Goal: Information Seeking & Learning: Learn about a topic

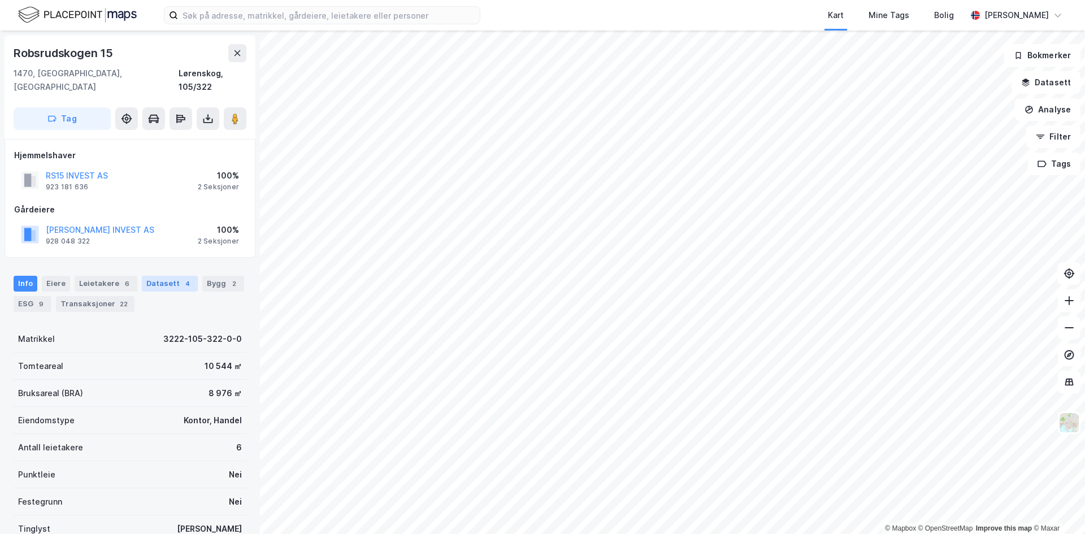
click at [166, 276] on div "Datasett 4" at bounding box center [170, 284] width 56 height 16
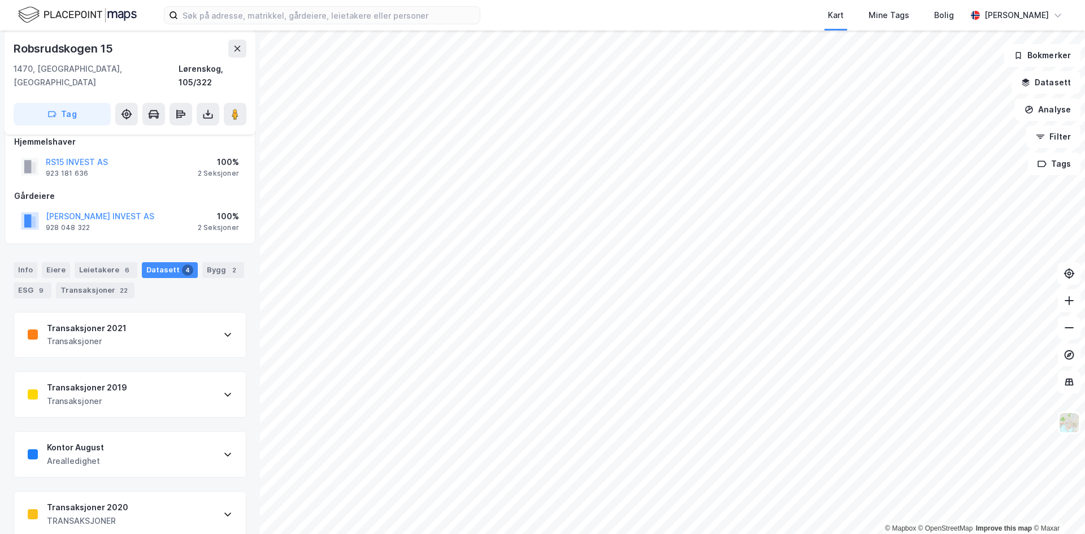
scroll to position [17, 0]
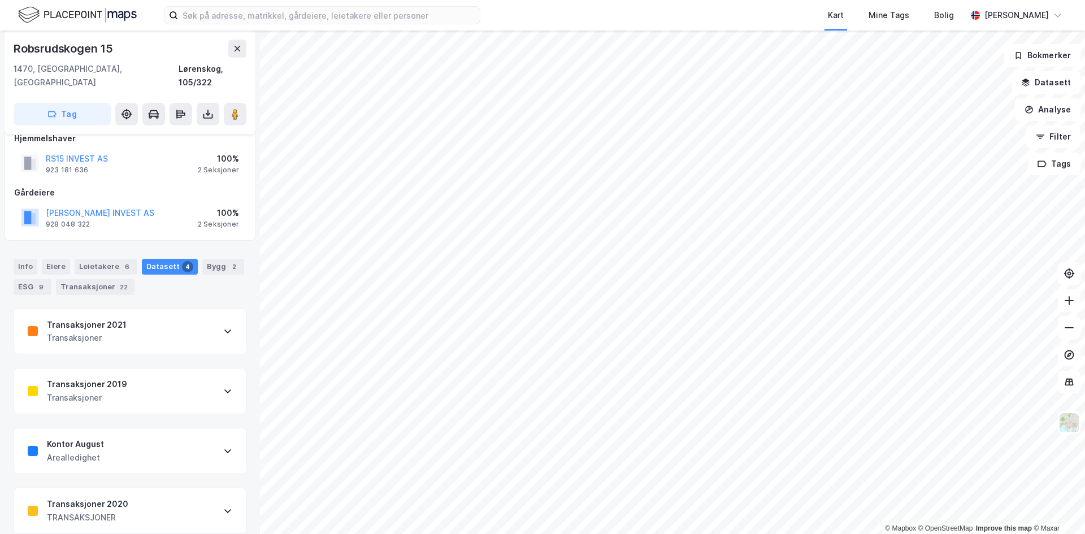
click at [129, 503] on div "Transaksjoner 2020 TRANSAKSJONER" at bounding box center [130, 510] width 232 height 45
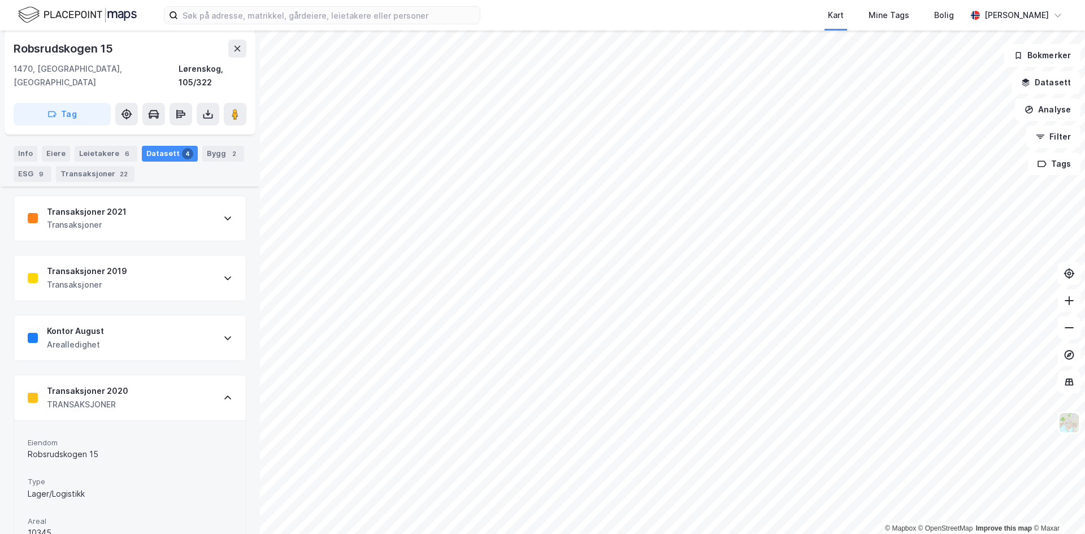
click at [125, 267] on div "Transaksjoner 2019 Transaksjoner" at bounding box center [130, 277] width 232 height 45
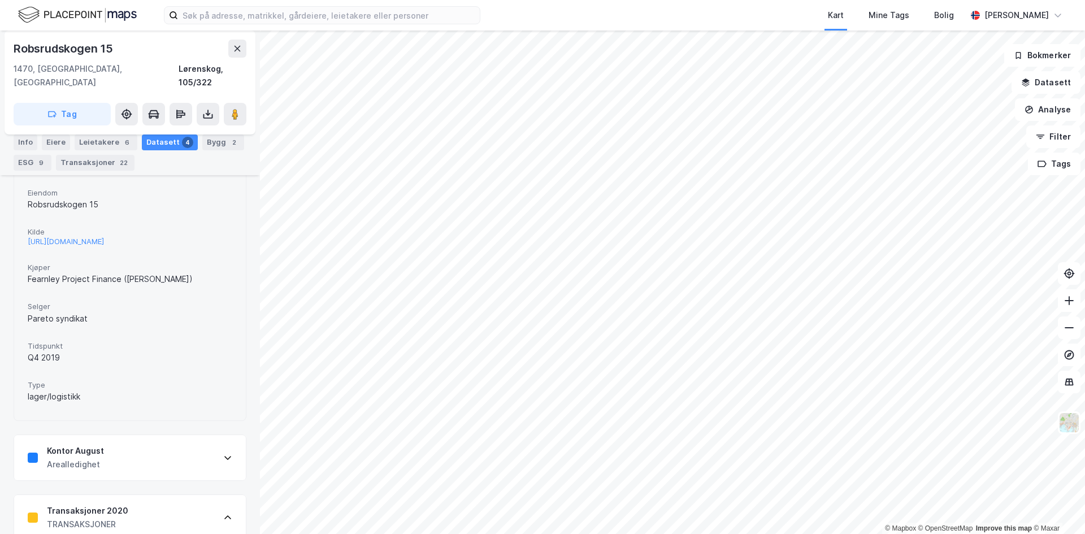
scroll to position [638, 0]
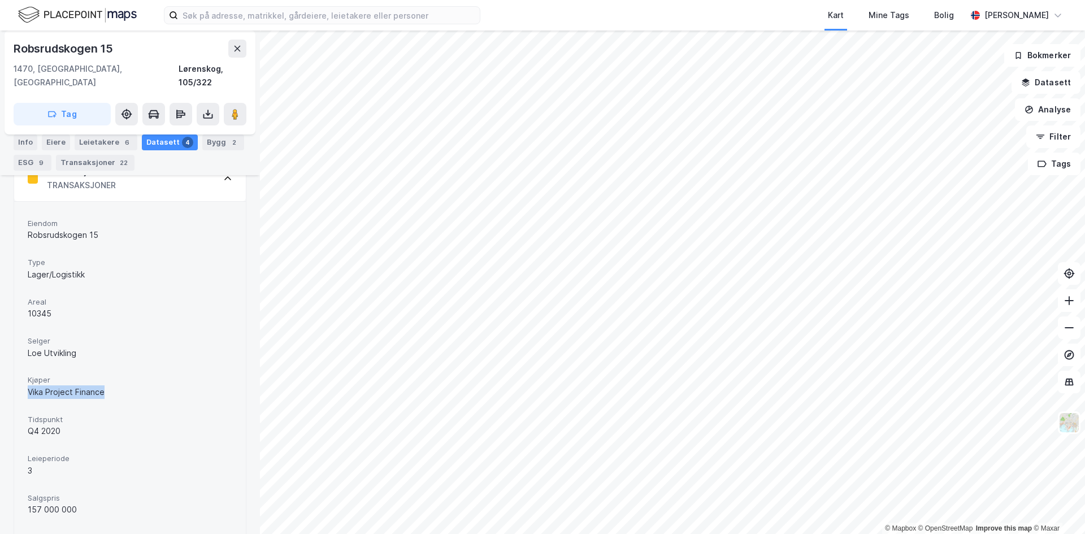
drag, startPoint x: 31, startPoint y: 385, endPoint x: 118, endPoint y: 385, distance: 87.0
click at [113, 385] on div "Vika Project Finance" at bounding box center [130, 392] width 205 height 14
click at [118, 385] on div "Vika Project Finance" at bounding box center [130, 392] width 205 height 14
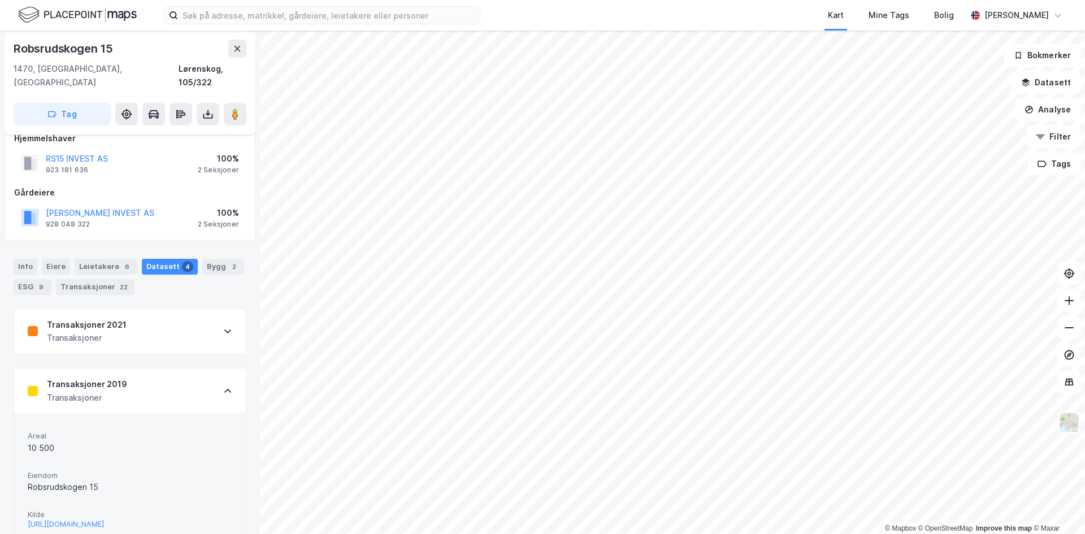
click at [94, 318] on div "Transaksjoner 2021" at bounding box center [87, 325] width 80 height 14
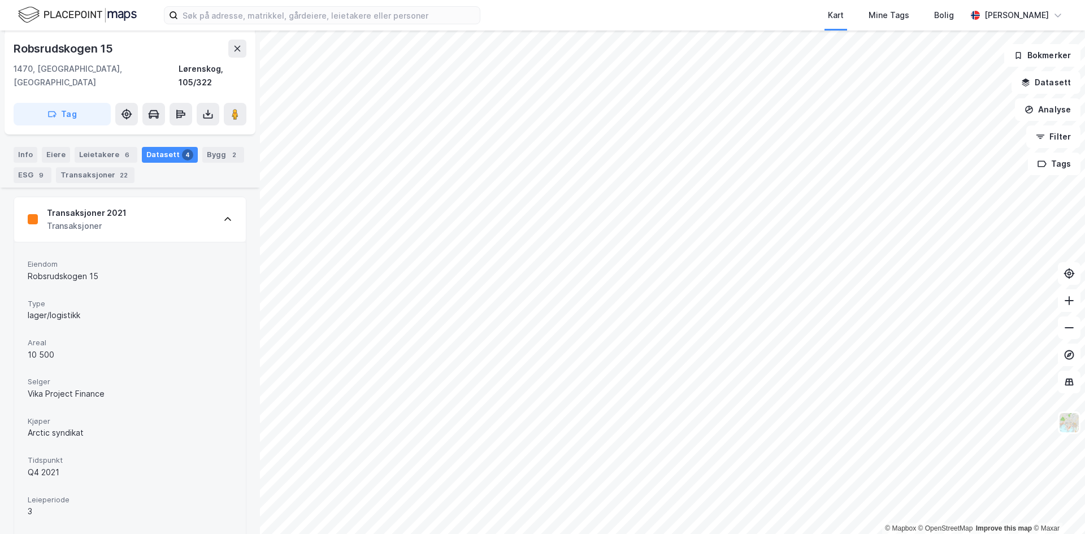
scroll to position [186, 0]
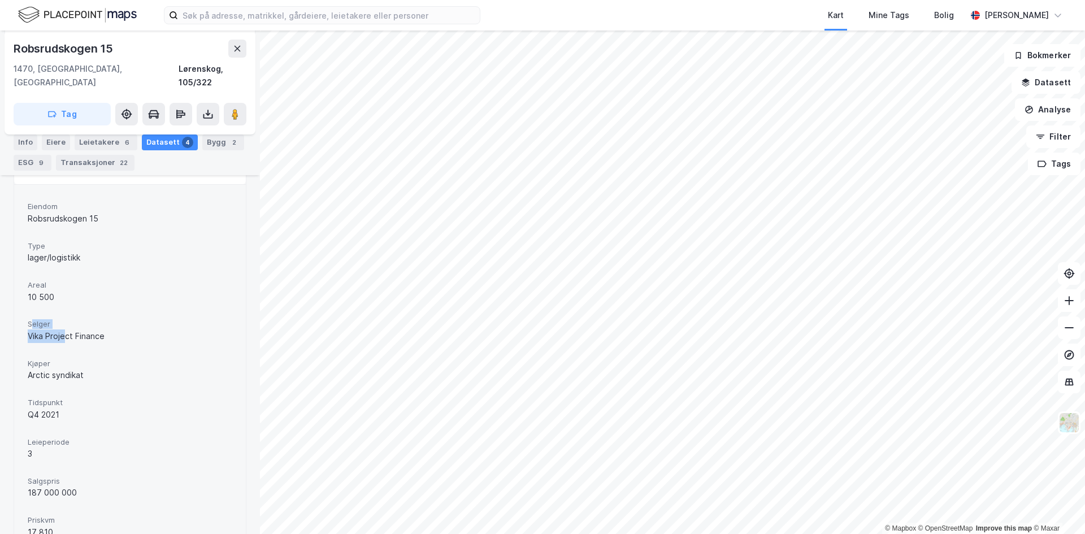
drag, startPoint x: 31, startPoint y: 310, endPoint x: 82, endPoint y: 325, distance: 54.3
click at [82, 325] on div "Selger Vika Project Finance" at bounding box center [130, 331] width 205 height 30
click at [84, 329] on div "Vika Project Finance" at bounding box center [130, 336] width 205 height 14
drag, startPoint x: 51, startPoint y: 361, endPoint x: 93, endPoint y: 368, distance: 42.4
click at [89, 367] on div "Kjøper Arctic syndikat" at bounding box center [130, 370] width 205 height 30
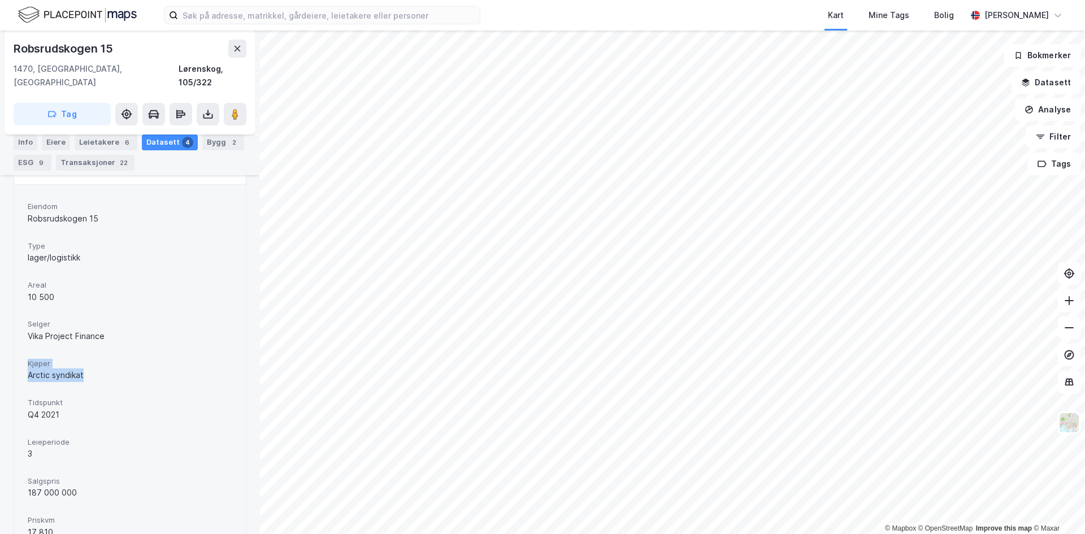
click at [93, 368] on div "Arctic syndikat" at bounding box center [130, 375] width 205 height 14
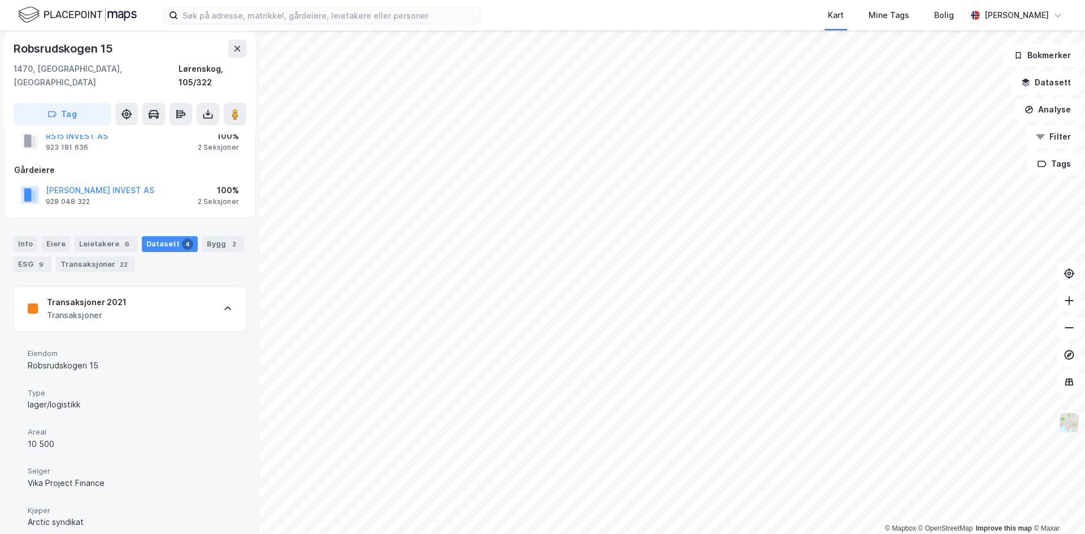
scroll to position [0, 0]
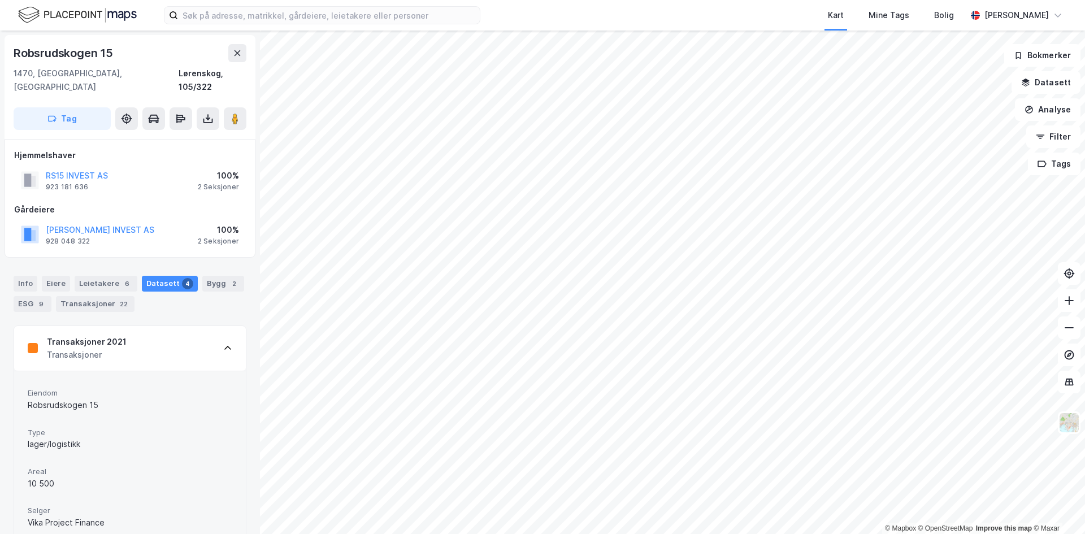
click at [121, 335] on div "Transaksjoner 2021" at bounding box center [87, 342] width 80 height 14
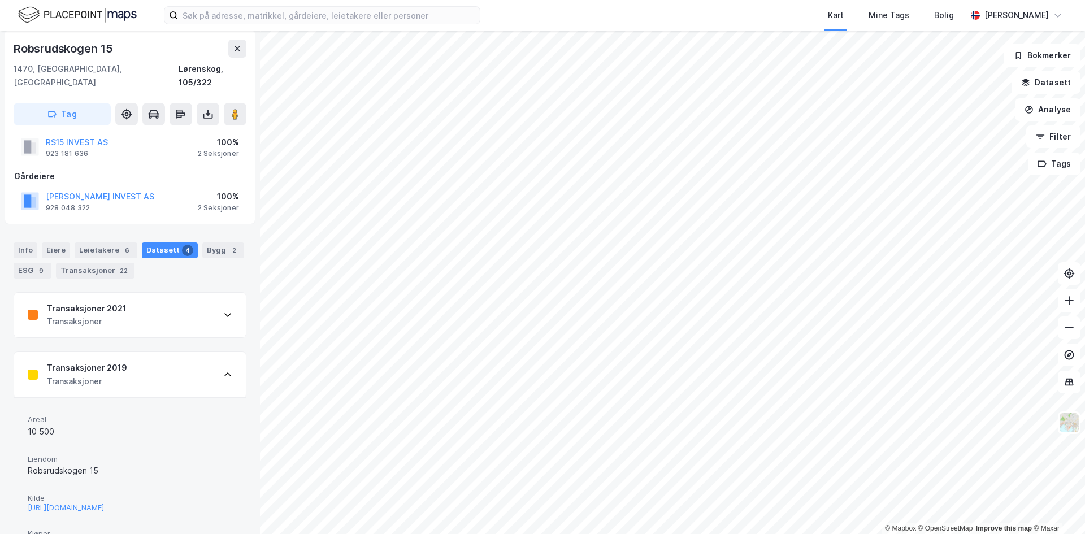
scroll to position [113, 0]
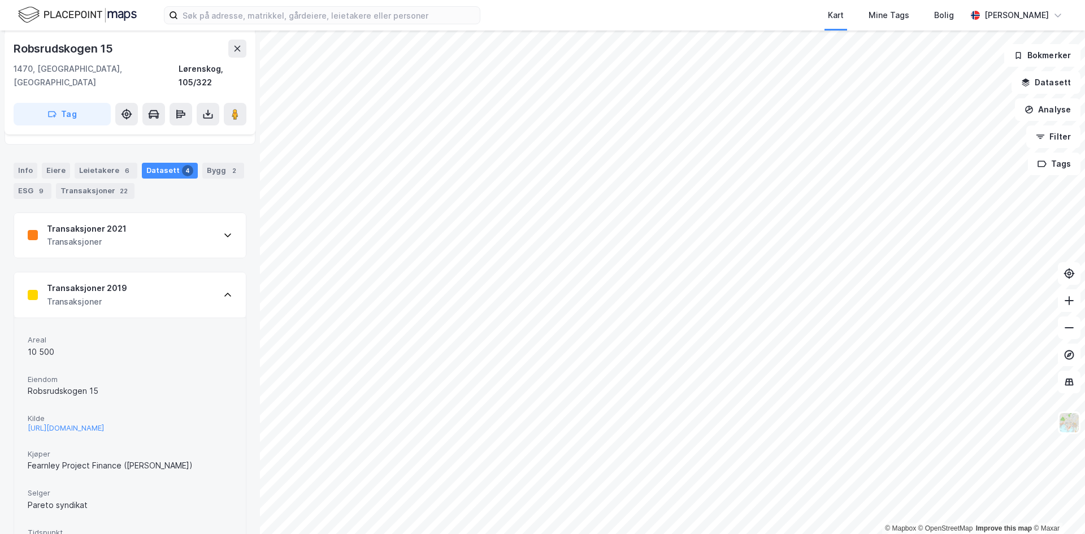
click at [112, 281] on div "Transaksjoner 2019" at bounding box center [87, 288] width 80 height 14
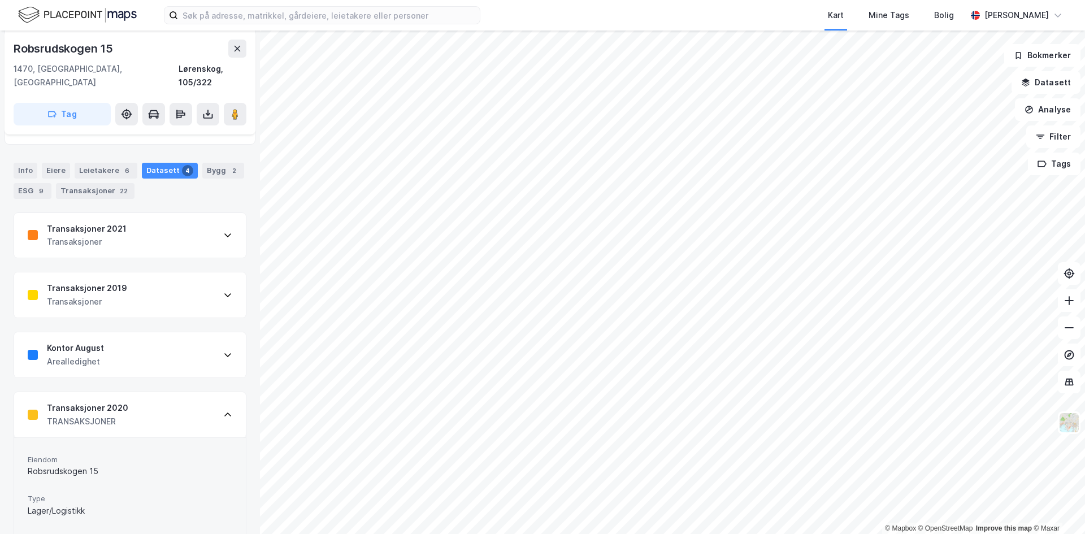
click at [108, 415] on div "TRANSAKSJONER" at bounding box center [87, 422] width 81 height 14
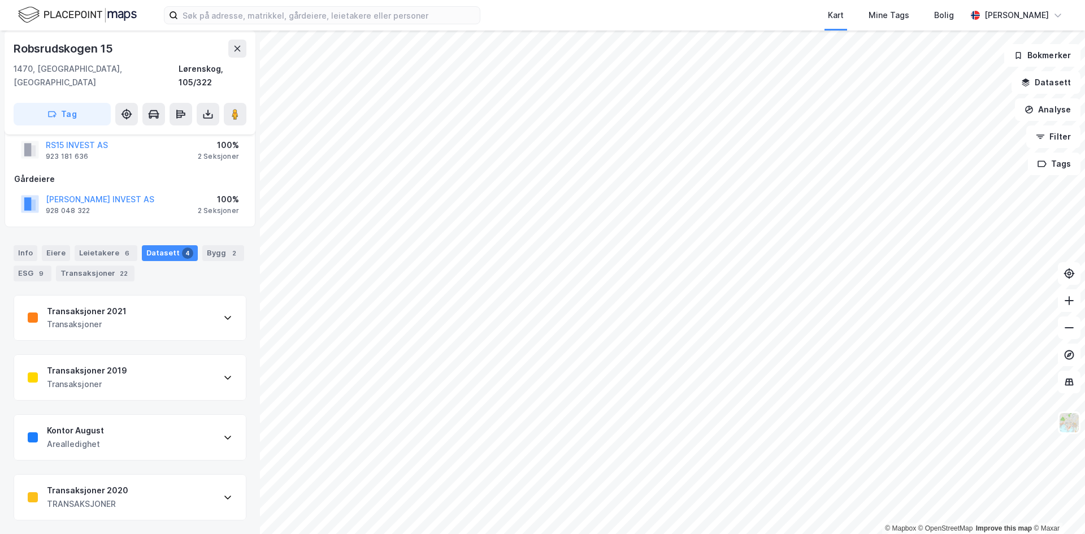
scroll to position [17, 0]
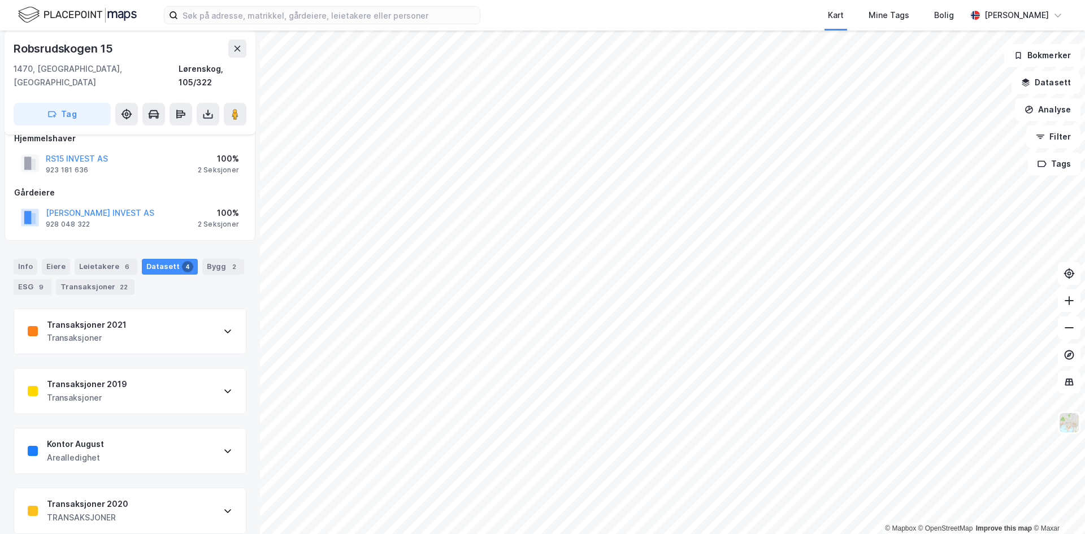
click at [103, 290] on div "Info [PERSON_NAME] 6 Datasett 4 Bygg 2 ESG 9 Transaksjoner 22 Transaksjoner 202…" at bounding box center [130, 389] width 233 height 289
click at [118, 281] on div "22" at bounding box center [124, 286] width 12 height 11
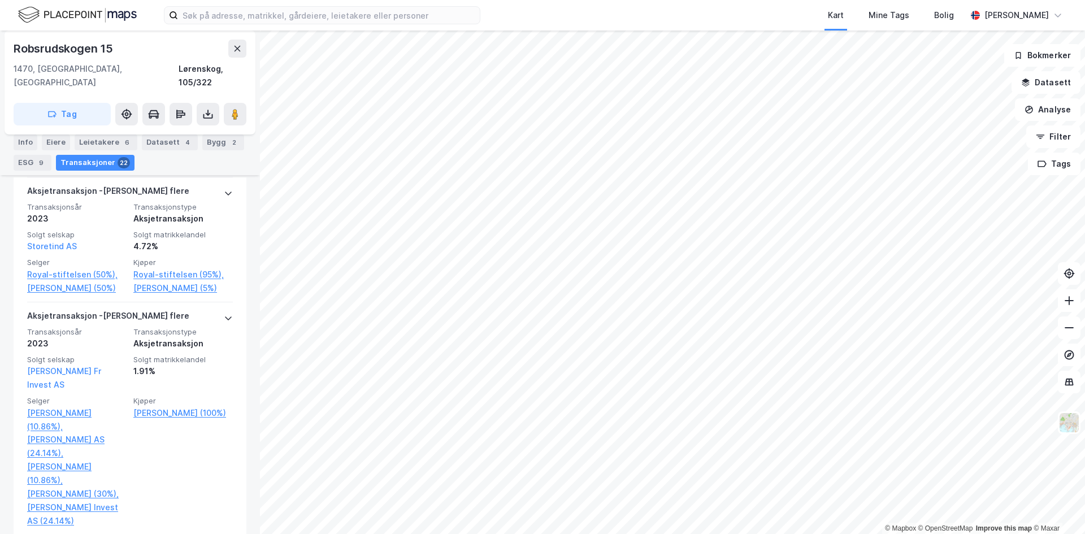
scroll to position [565, 0]
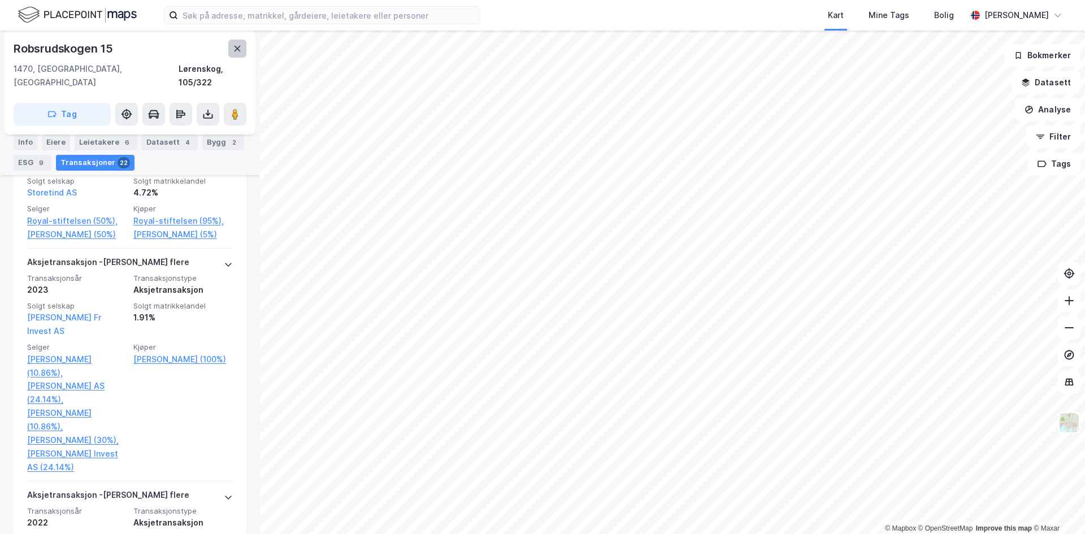
click at [241, 47] on icon at bounding box center [237, 48] width 9 height 9
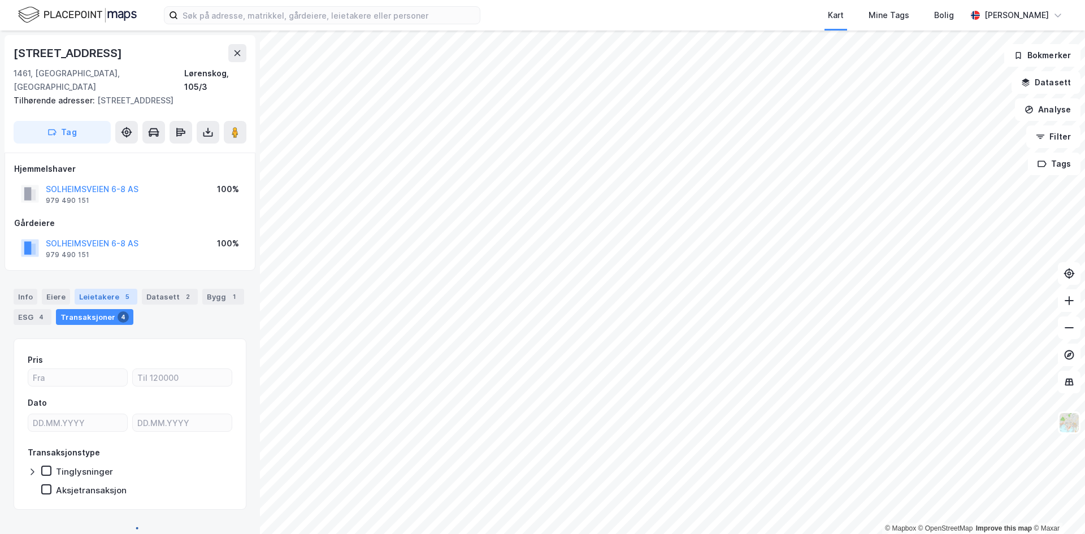
scroll to position [3, 0]
click at [112, 286] on div "Leietakere 5" at bounding box center [106, 294] width 63 height 16
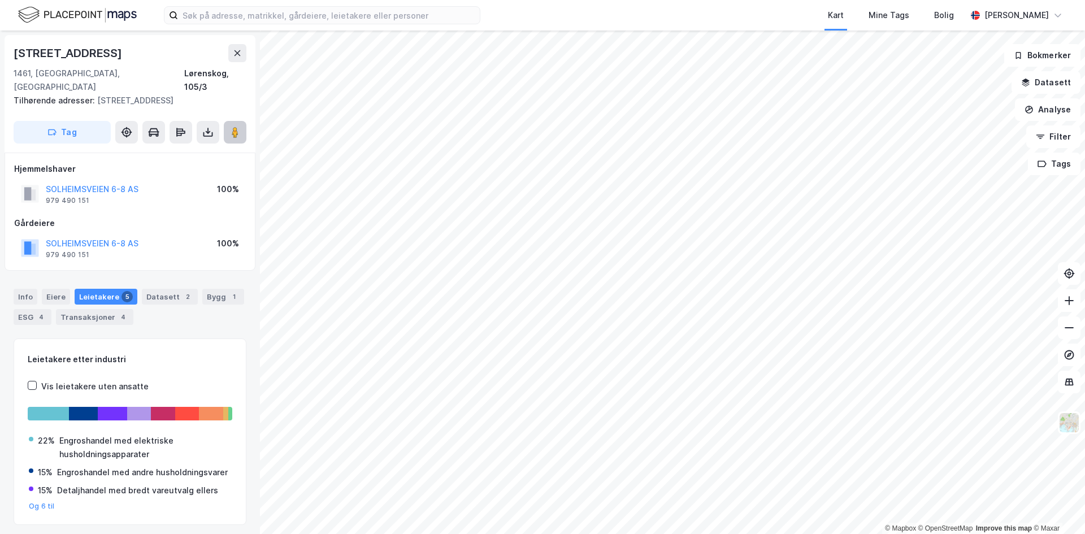
click at [230, 127] on icon at bounding box center [234, 132] width 11 height 11
click at [0, 0] on button "SOLHEIMSVEIEN 6-8 AS" at bounding box center [0, 0] width 0 height 0
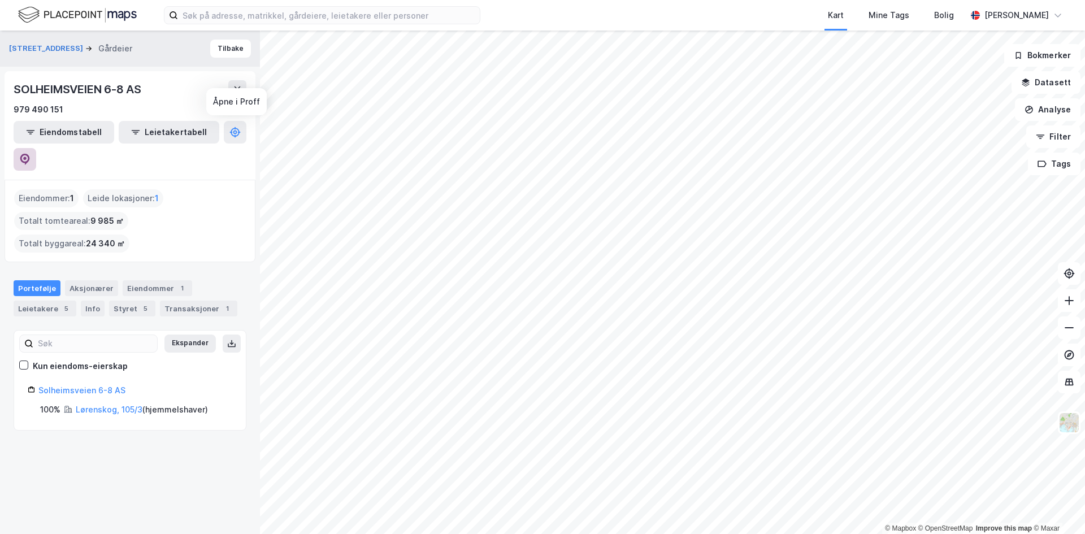
click at [31, 154] on icon at bounding box center [24, 159] width 11 height 11
click at [220, 46] on button "Tilbake" at bounding box center [230, 49] width 41 height 18
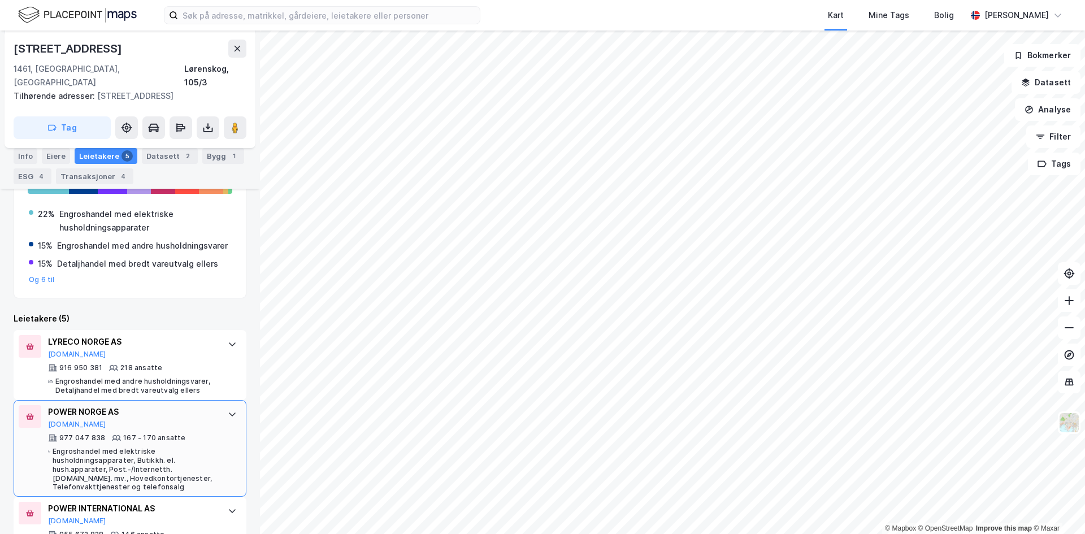
scroll to position [226, 0]
drag, startPoint x: 214, startPoint y: 107, endPoint x: 208, endPoint y: 127, distance: 20.2
click at [214, 116] on button at bounding box center [208, 127] width 23 height 23
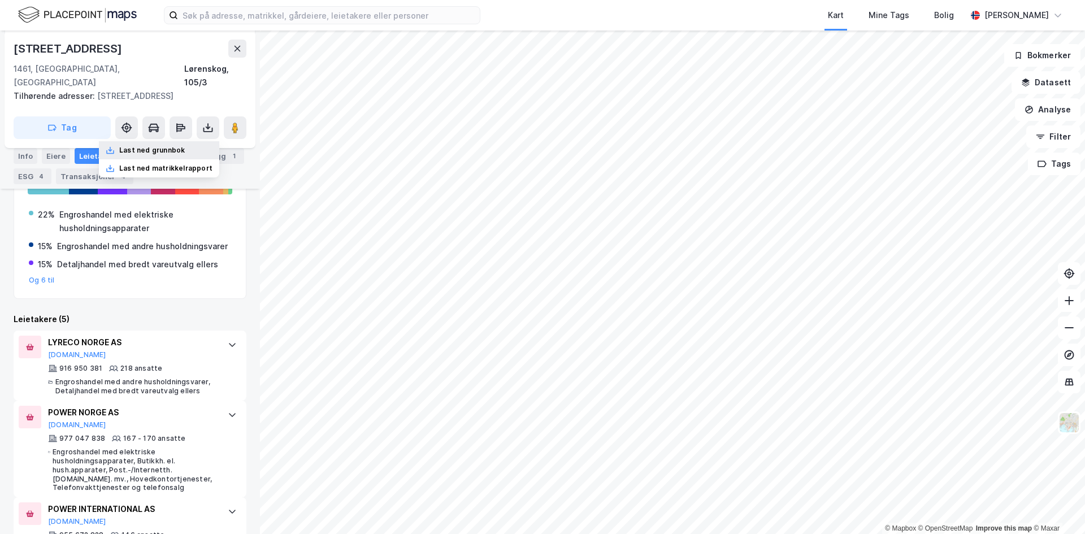
click at [181, 146] on div "Last ned grunnbok" at bounding box center [152, 150] width 66 height 9
click at [159, 89] on div "Tilhørende adresser: [STREET_ADDRESS]" at bounding box center [126, 96] width 224 height 14
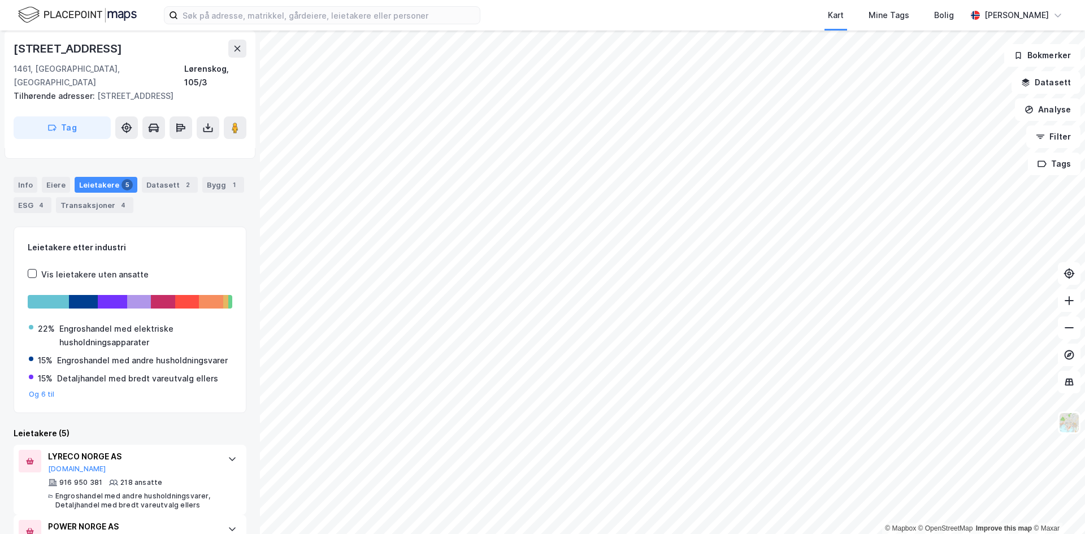
scroll to position [0, 0]
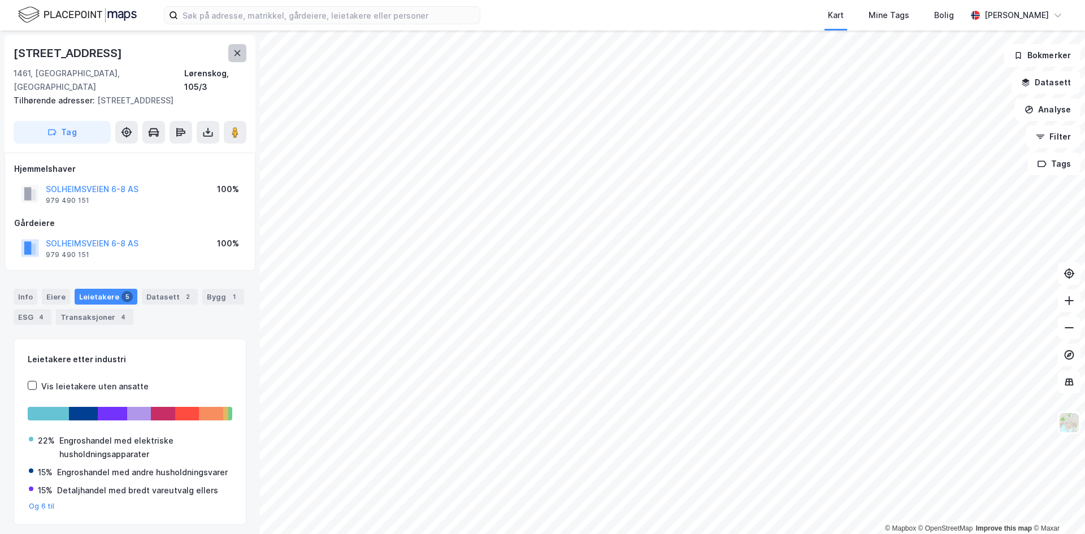
click at [232, 54] on button at bounding box center [237, 53] width 18 height 18
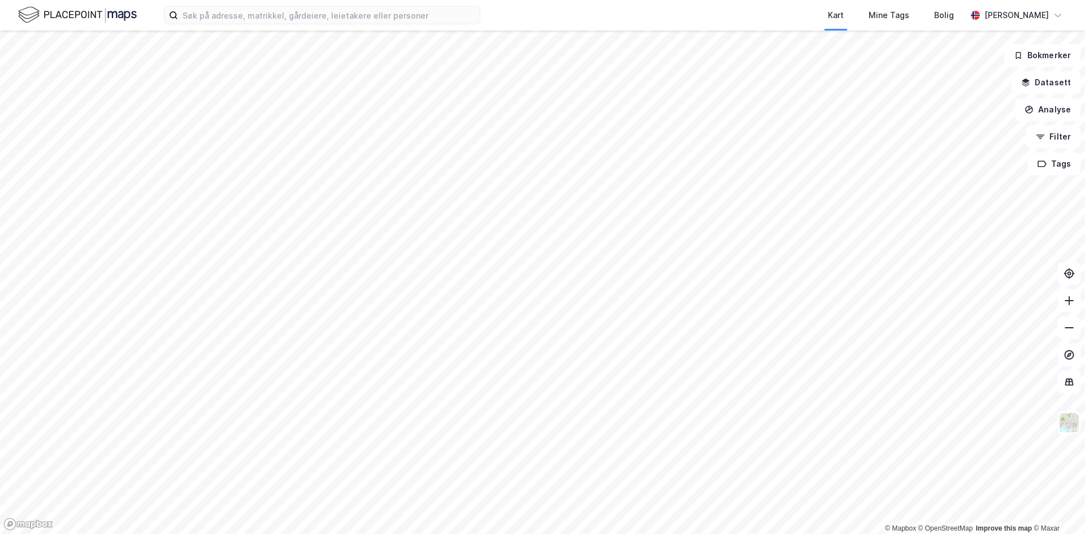
click at [553, 533] on html "Kart Mine Tags Bolig [PERSON_NAME] © Mapbox © OpenStreetMap Improve this map © …" at bounding box center [542, 267] width 1085 height 534
click at [475, 533] on html "Kart Mine Tags Bolig [PERSON_NAME] © Mapbox © OpenStreetMap Improve this map © …" at bounding box center [542, 267] width 1085 height 534
click at [398, 533] on html "Kart Mine Tags Bolig [PERSON_NAME] © Mapbox © OpenStreetMap Improve this map © …" at bounding box center [542, 267] width 1085 height 534
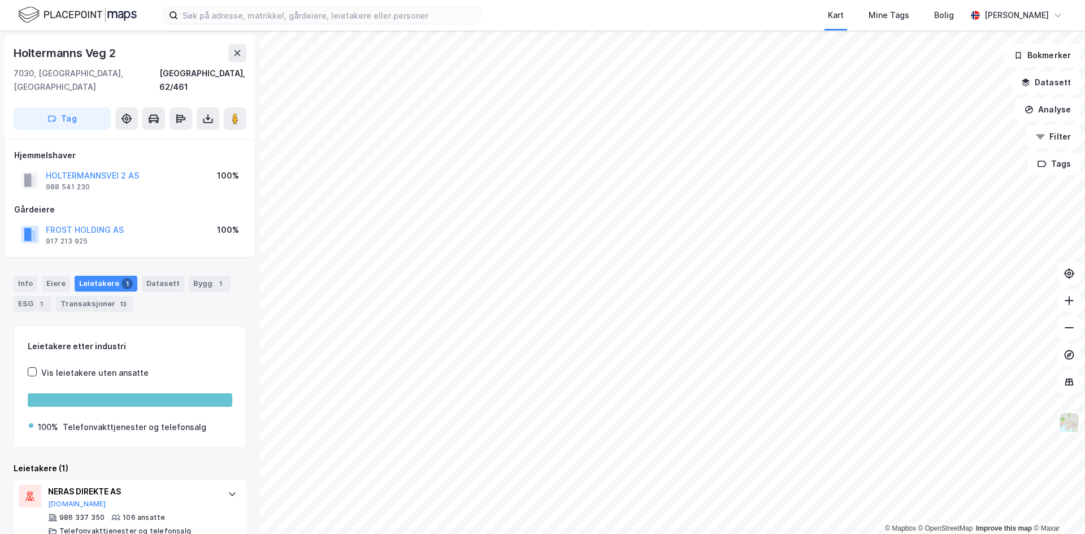
click at [638, 533] on html "Kart Mine Tags Bolig [PERSON_NAME] © Mapbox © OpenStreetMap Improve this map © …" at bounding box center [542, 267] width 1085 height 534
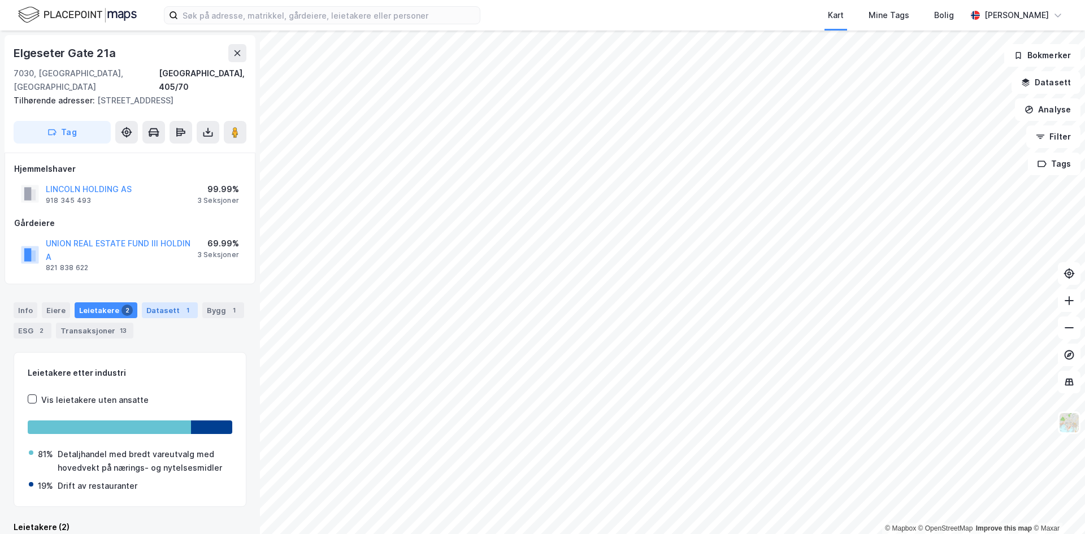
click at [157, 302] on div "Datasett 1" at bounding box center [170, 310] width 56 height 16
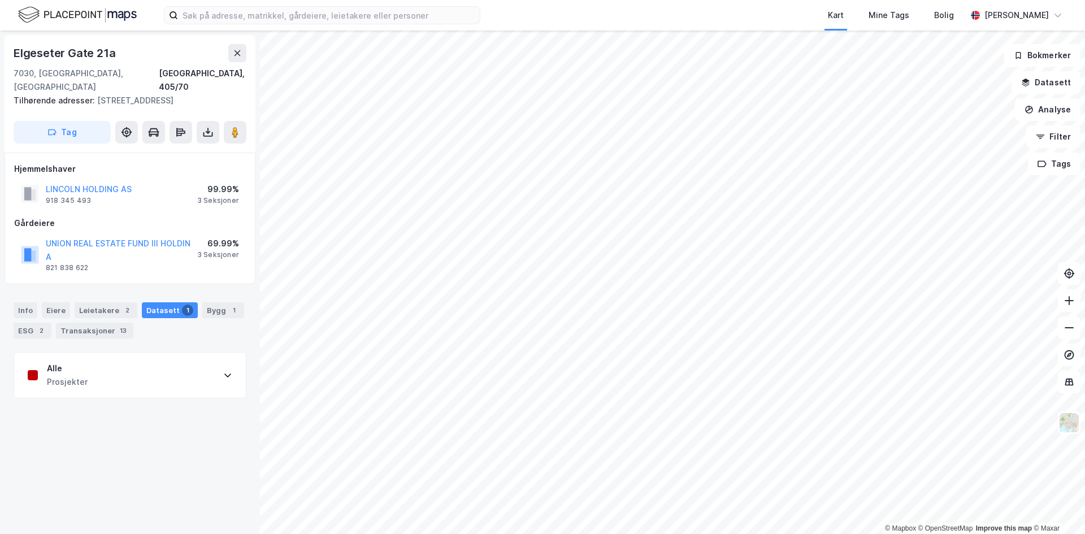
click at [92, 358] on div "Alle Prosjekter" at bounding box center [130, 375] width 232 height 45
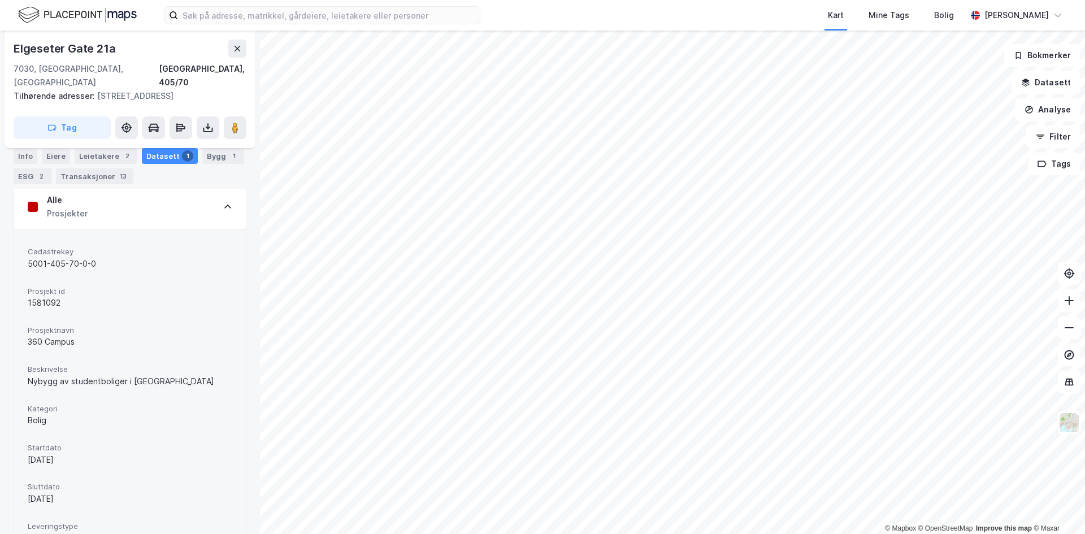
scroll to position [169, 0]
drag, startPoint x: 39, startPoint y: 349, endPoint x: 163, endPoint y: 360, distance: 124.2
click at [147, 360] on div "Beskrivelse Nybygg av studentboliger i [GEOGRAPHIC_DATA]" at bounding box center [130, 375] width 205 height 30
click at [163, 360] on div "Beskrivelse Nybygg av studentboliger i [GEOGRAPHIC_DATA]" at bounding box center [130, 375] width 205 height 30
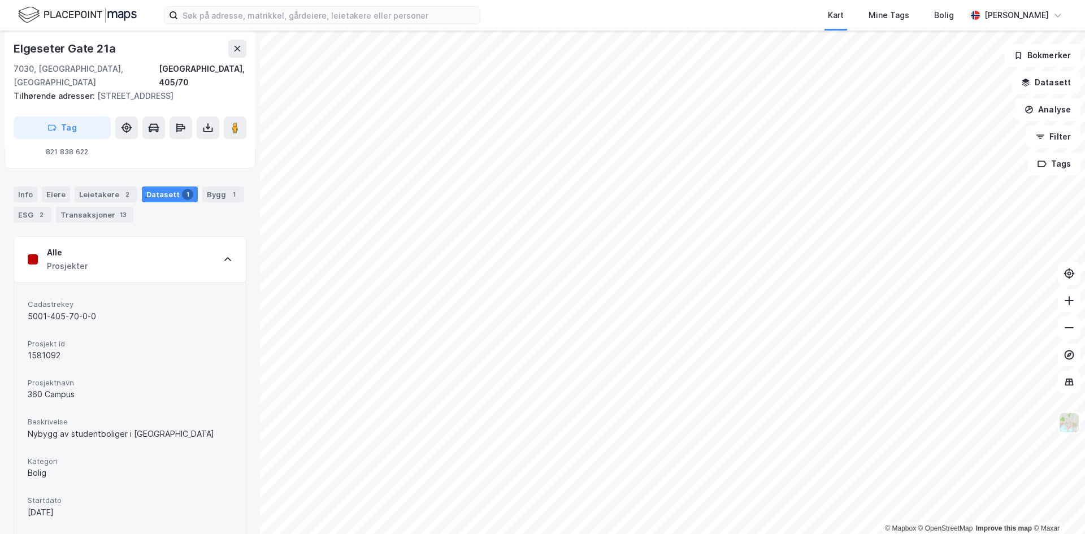
scroll to position [0, 0]
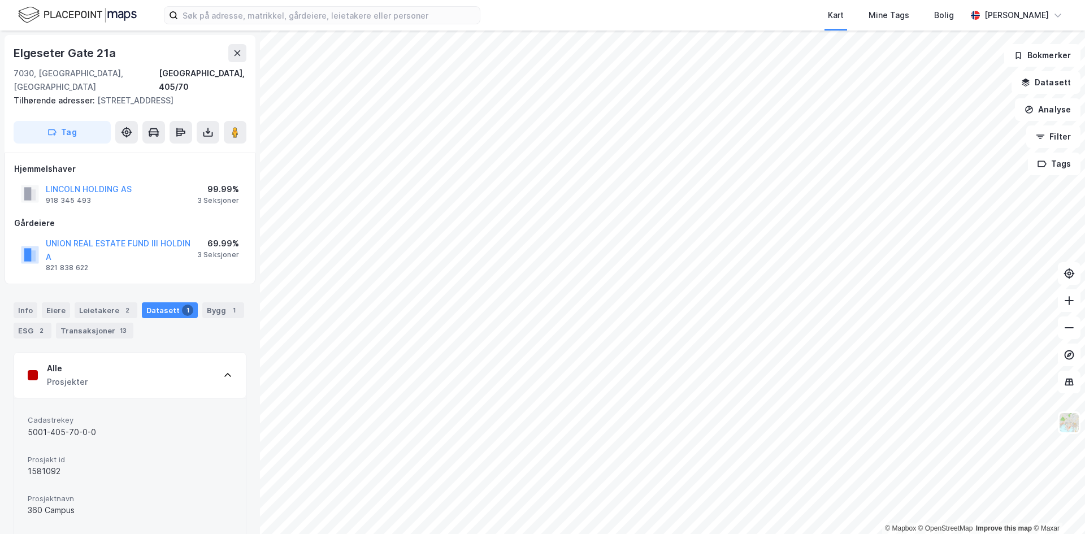
click at [156, 302] on div "Datasett 1" at bounding box center [170, 310] width 56 height 16
click at [88, 302] on div "Leietakere 2" at bounding box center [106, 310] width 63 height 16
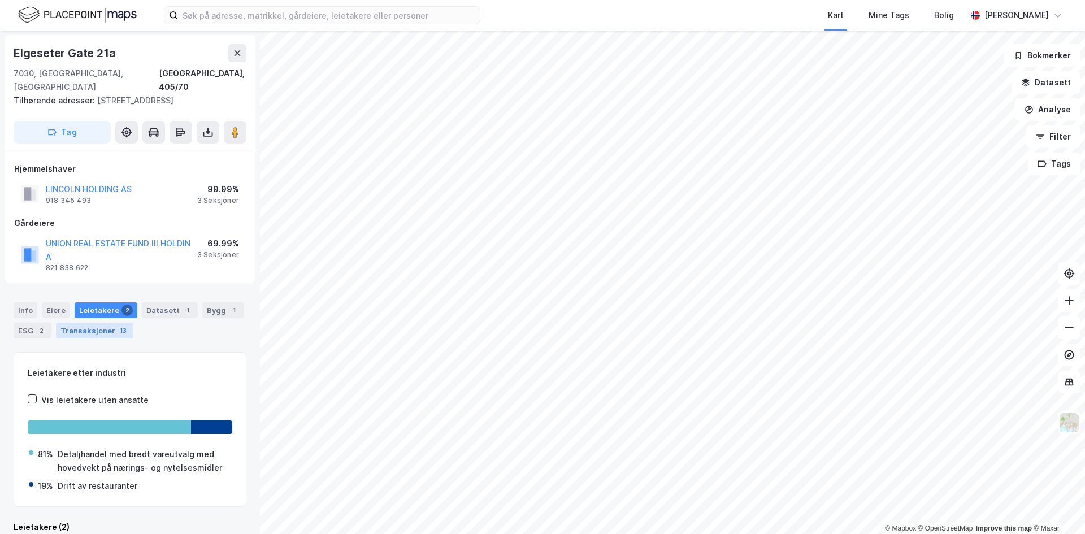
click at [88, 323] on div "Transaksjoner 13" at bounding box center [94, 331] width 77 height 16
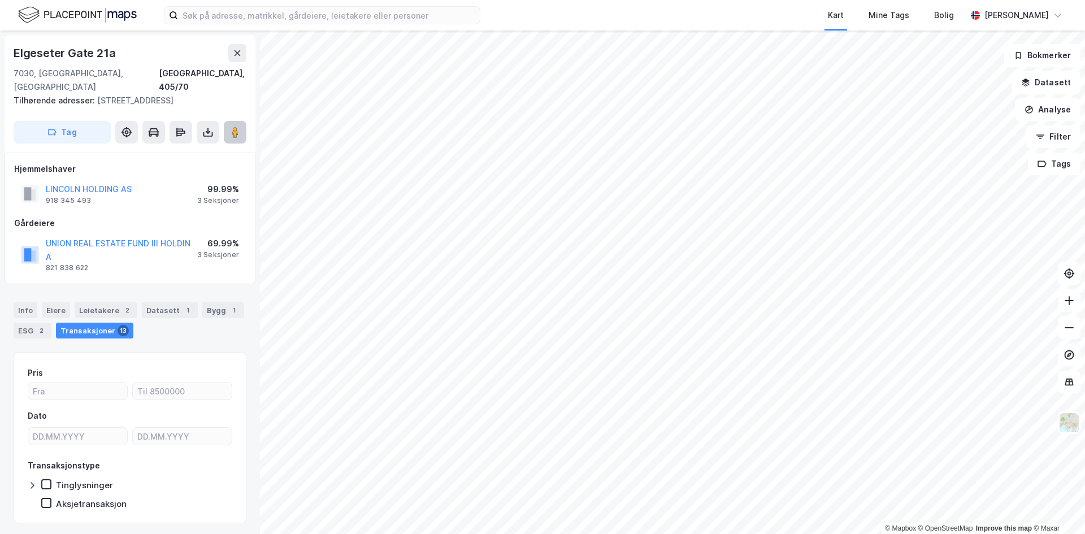
click at [243, 124] on button at bounding box center [235, 132] width 23 height 23
click at [170, 302] on div "Datasett 1" at bounding box center [170, 310] width 56 height 16
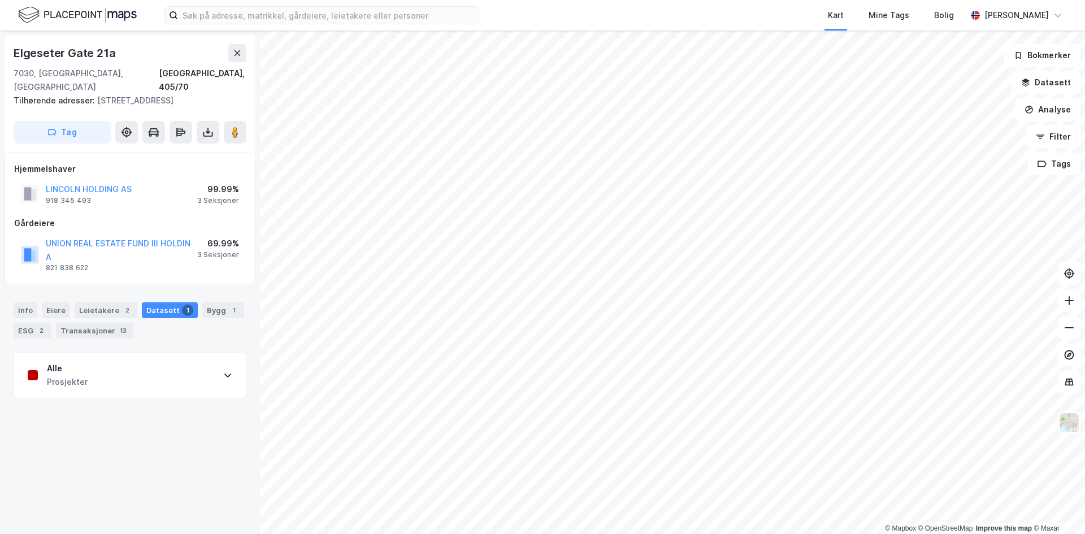
click at [129, 398] on div "[STREET_ADDRESS], 405/70 Tilhørende adresser: [STREET_ADDRESS] Tag Hjemmelshave…" at bounding box center [130, 282] width 260 height 503
click at [123, 356] on div "Alle Prosjekter" at bounding box center [130, 375] width 232 height 45
click at [120, 353] on div "Alle Prosjekter" at bounding box center [130, 375] width 232 height 45
drag, startPoint x: 199, startPoint y: 186, endPoint x: 240, endPoint y: 188, distance: 41.3
click at [240, 188] on div "LINCOLN HOLDING AS 918 345 493 99.99% 3 Seksjoner" at bounding box center [130, 193] width 232 height 27
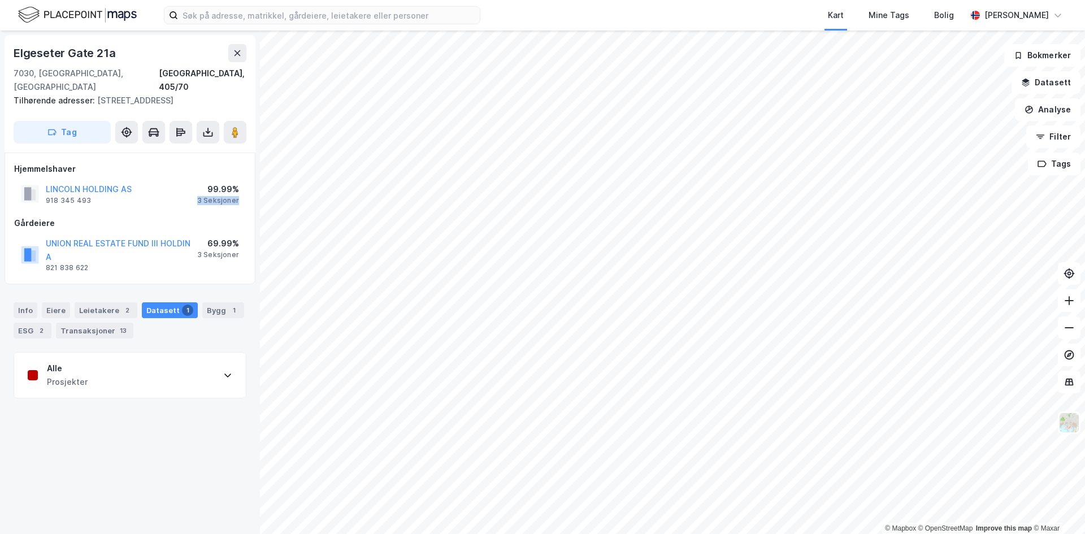
click at [240, 188] on div "LINCOLN HOLDING AS 918 345 493 99.99% 3 Seksjoner" at bounding box center [130, 193] width 232 height 27
click at [37, 302] on div "Info [PERSON_NAME] 2 Datasett 1 Bygg 1 ESG 2 Transaksjoner 13" at bounding box center [130, 320] width 233 height 36
click at [55, 302] on div "Eiere" at bounding box center [56, 310] width 28 height 16
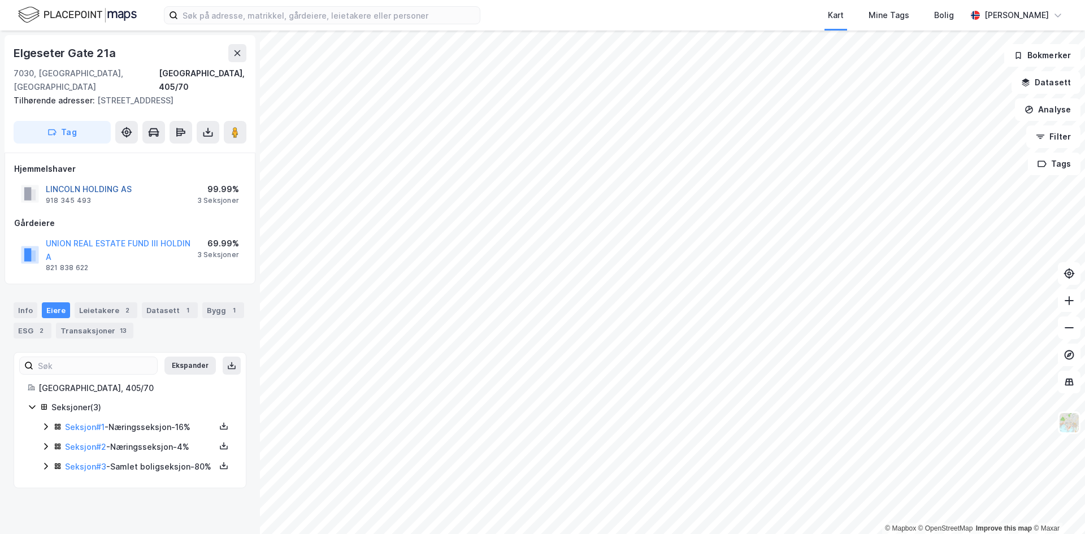
click at [0, 0] on button "LINCOLN HOLDING AS" at bounding box center [0, 0] width 0 height 0
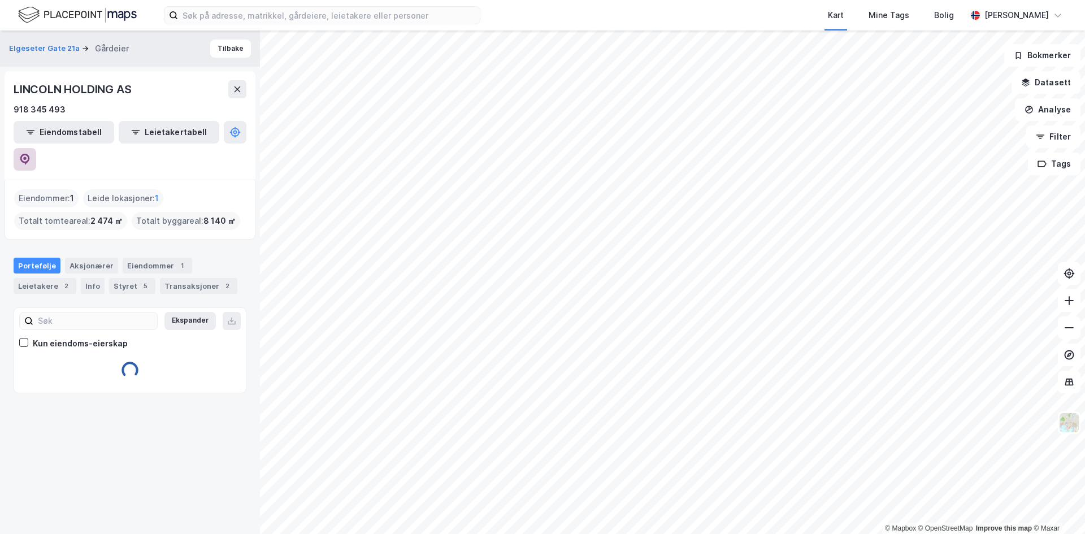
click at [31, 154] on icon at bounding box center [24, 159] width 11 height 11
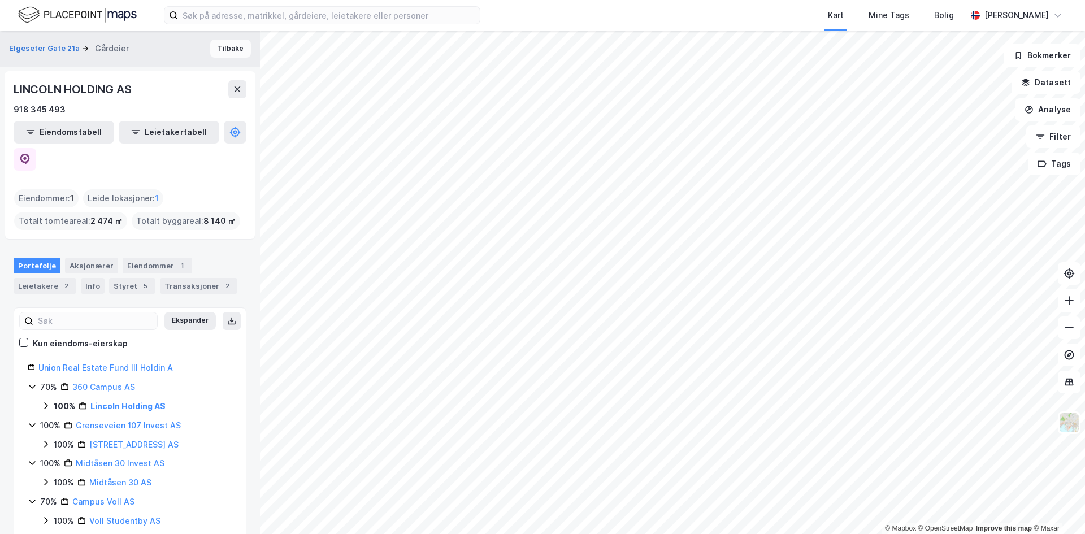
click at [229, 47] on button "Tilbake" at bounding box center [230, 49] width 41 height 18
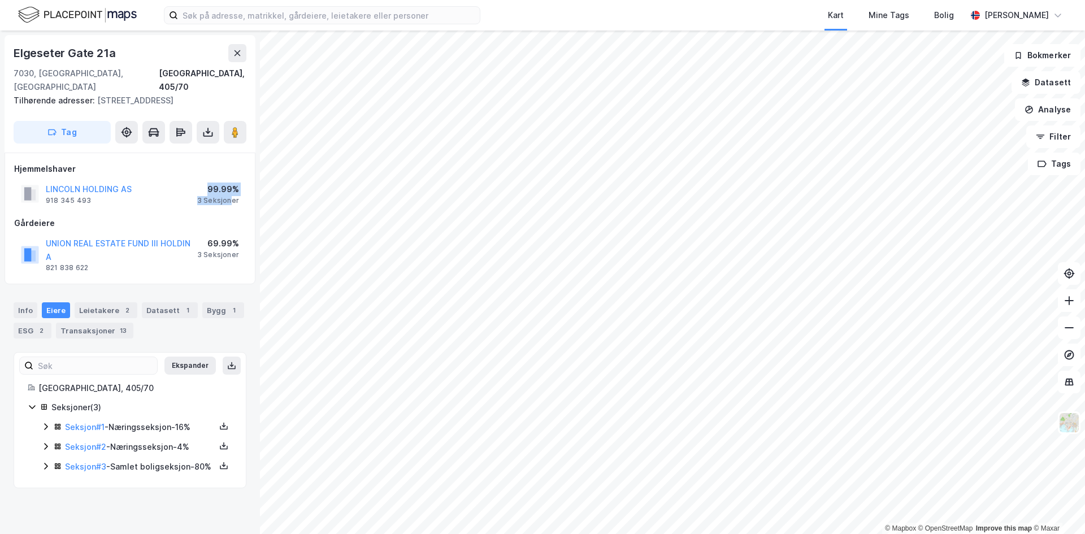
drag, startPoint x: 227, startPoint y: 185, endPoint x: 234, endPoint y: 188, distance: 7.9
click at [234, 188] on div "99.99% 3 Seksjoner" at bounding box center [218, 193] width 42 height 23
click at [234, 196] on div "3 Seksjoner" at bounding box center [218, 200] width 42 height 9
drag, startPoint x: 241, startPoint y: 185, endPoint x: 190, endPoint y: 168, distance: 53.1
click at [190, 180] on div "LINCOLN HOLDING AS 918 345 493 99.99% 3 Seksjoner" at bounding box center [130, 193] width 232 height 27
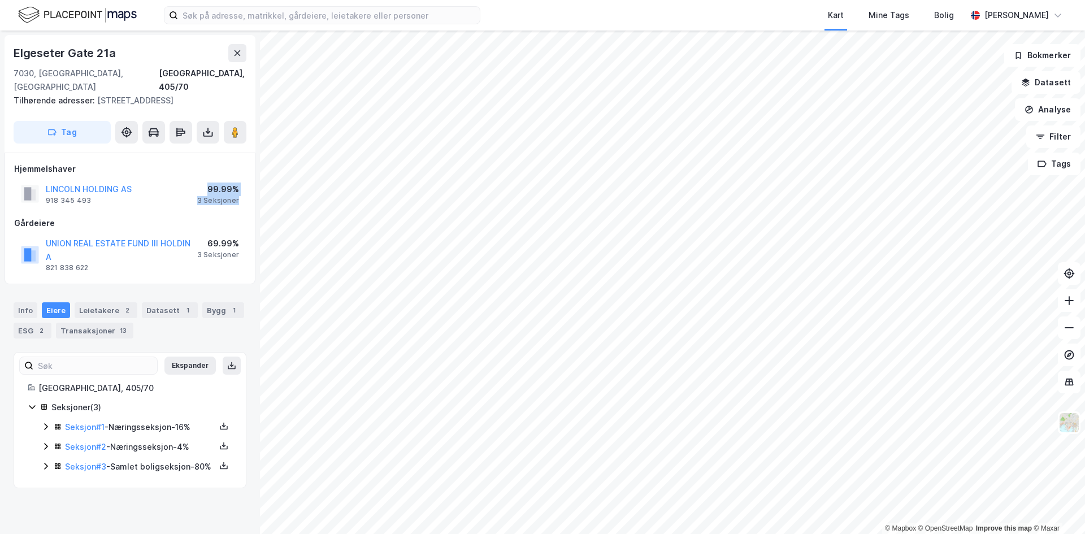
click at [190, 180] on div "LINCOLN HOLDING AS 918 345 493 99.99% 3 Seksjoner" at bounding box center [130, 193] width 232 height 27
drag, startPoint x: 214, startPoint y: 174, endPoint x: 238, endPoint y: 186, distance: 27.0
click at [238, 186] on div "99.99% 3 Seksjoner" at bounding box center [218, 193] width 42 height 23
click at [238, 196] on div "3 Seksjoner" at bounding box center [218, 200] width 42 height 9
drag, startPoint x: 241, startPoint y: 186, endPoint x: 215, endPoint y: 173, distance: 29.3
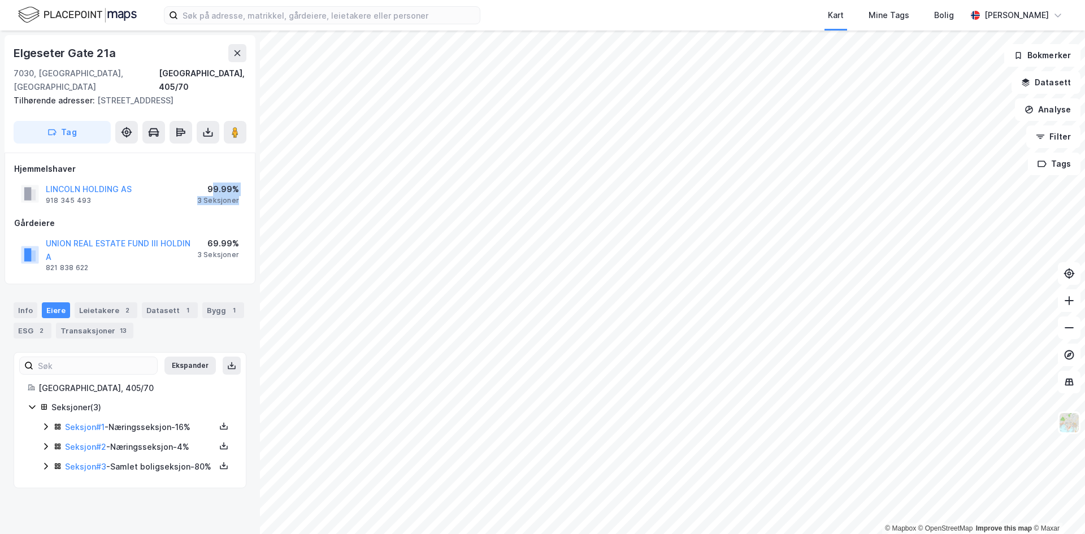
click at [215, 180] on div "LINCOLN HOLDING AS 918 345 493 99.99% 3 Seksjoner" at bounding box center [130, 193] width 232 height 27
click at [215, 182] on div "99.99%" at bounding box center [218, 189] width 42 height 14
click at [306, 23] on input at bounding box center [329, 15] width 302 height 17
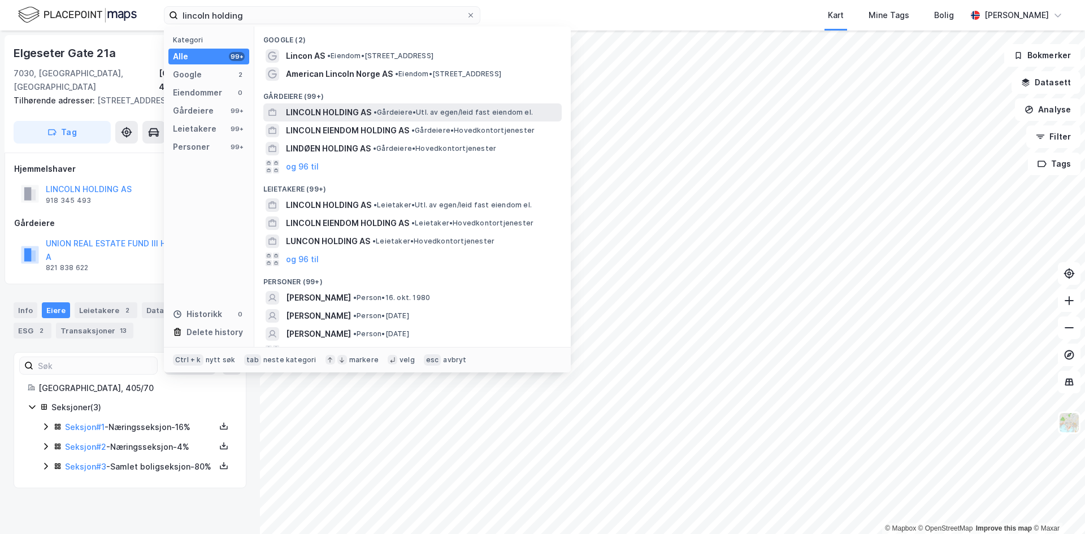
click at [322, 111] on span "LINCOLN HOLDING AS" at bounding box center [328, 113] width 85 height 14
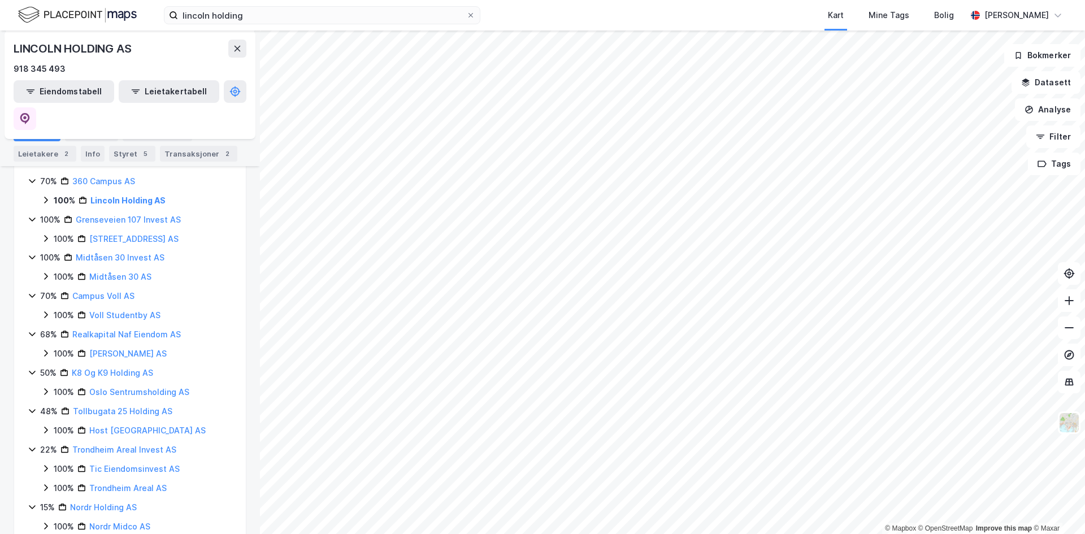
scroll to position [97, 0]
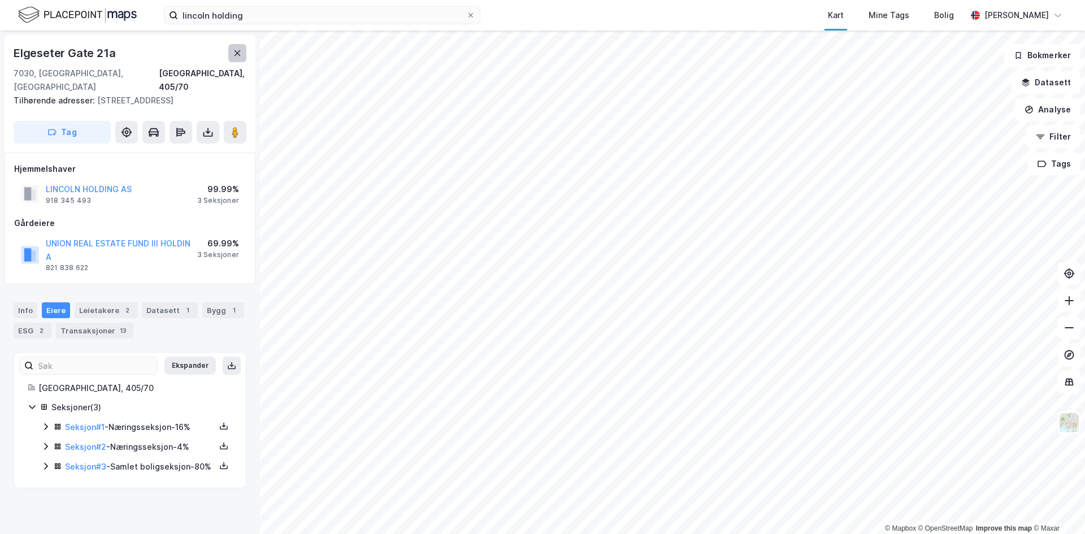
click at [245, 55] on button at bounding box center [237, 53] width 18 height 18
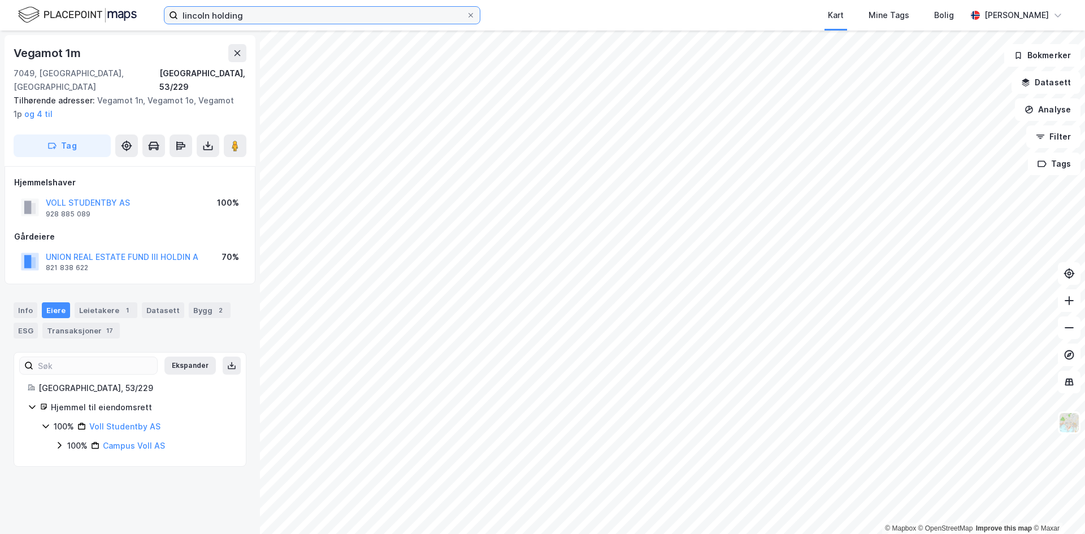
click at [307, 14] on input "lincoln holding" at bounding box center [322, 15] width 288 height 17
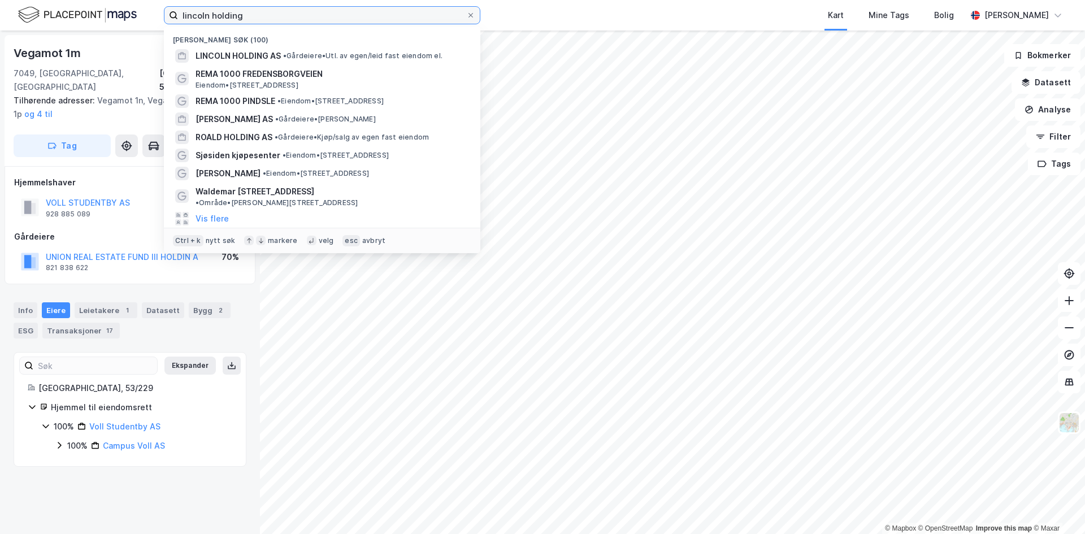
click at [307, 14] on input "lincoln holding" at bounding box center [322, 15] width 288 height 17
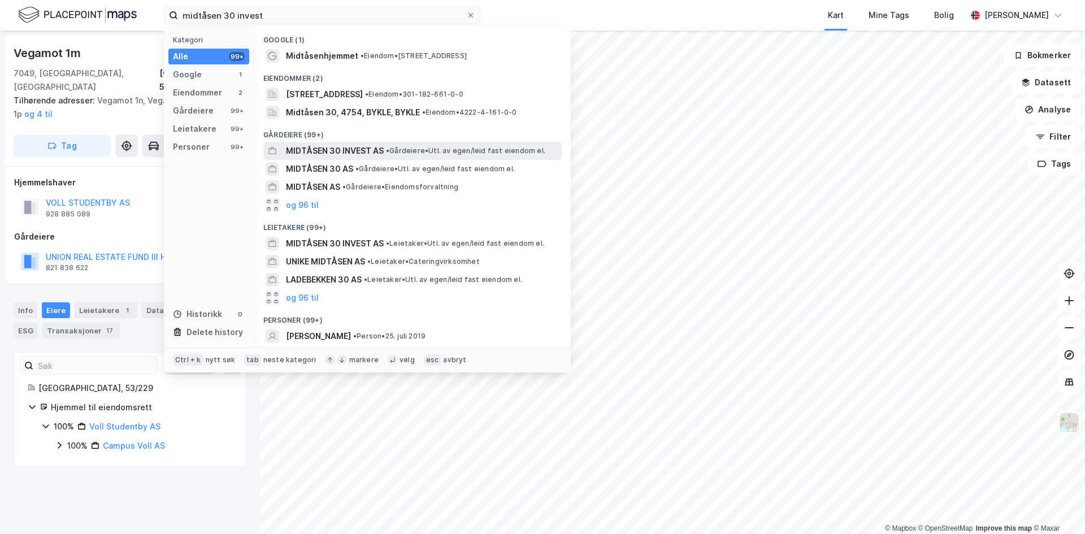
click at [343, 148] on span "MIDTÅSEN 30 INVEST AS" at bounding box center [335, 151] width 98 height 14
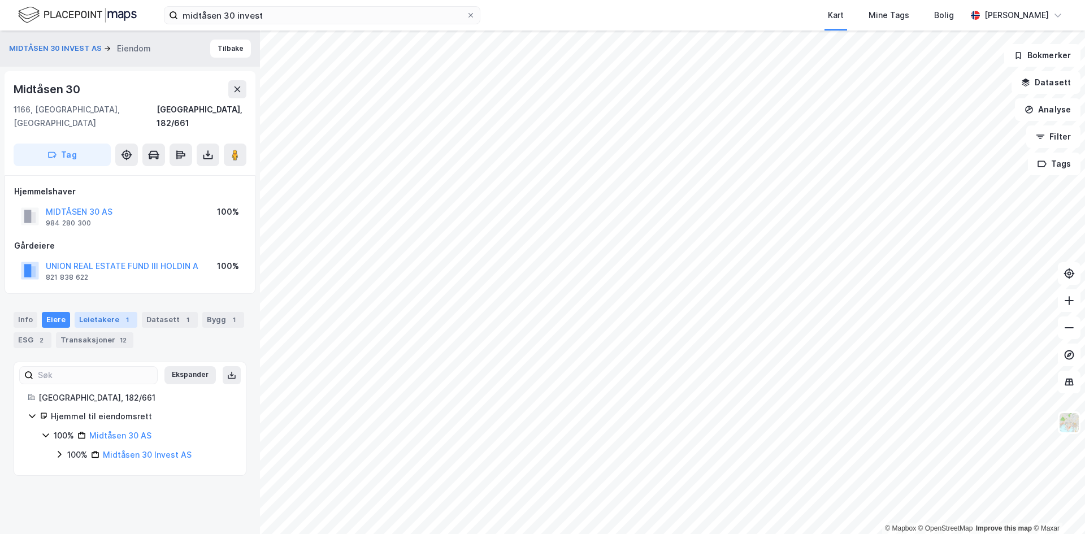
click at [77, 312] on div "Leietakere 1" at bounding box center [106, 320] width 63 height 16
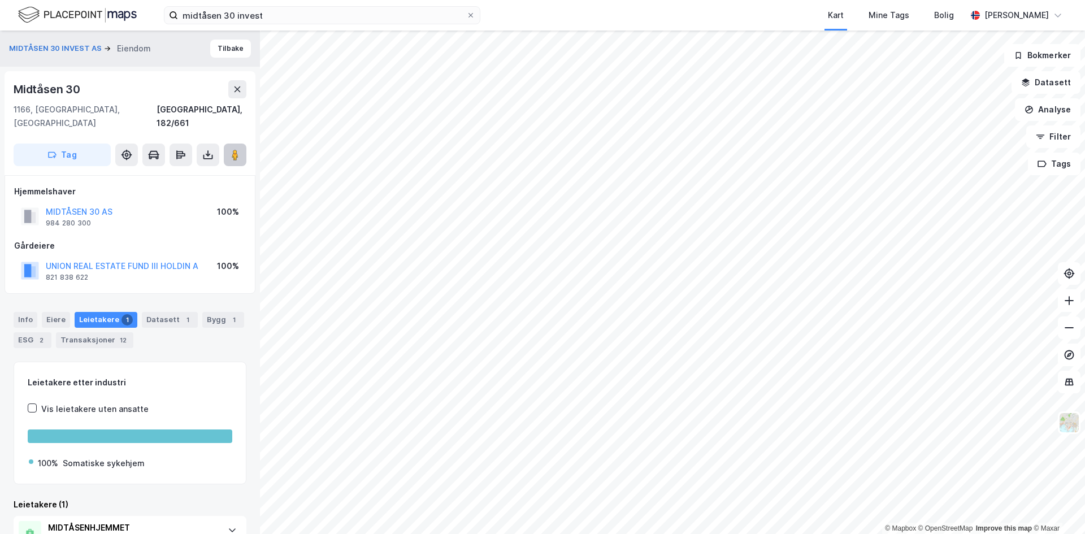
click at [225, 145] on button at bounding box center [235, 154] width 23 height 23
click at [159, 312] on div "Datasett 1" at bounding box center [170, 320] width 56 height 16
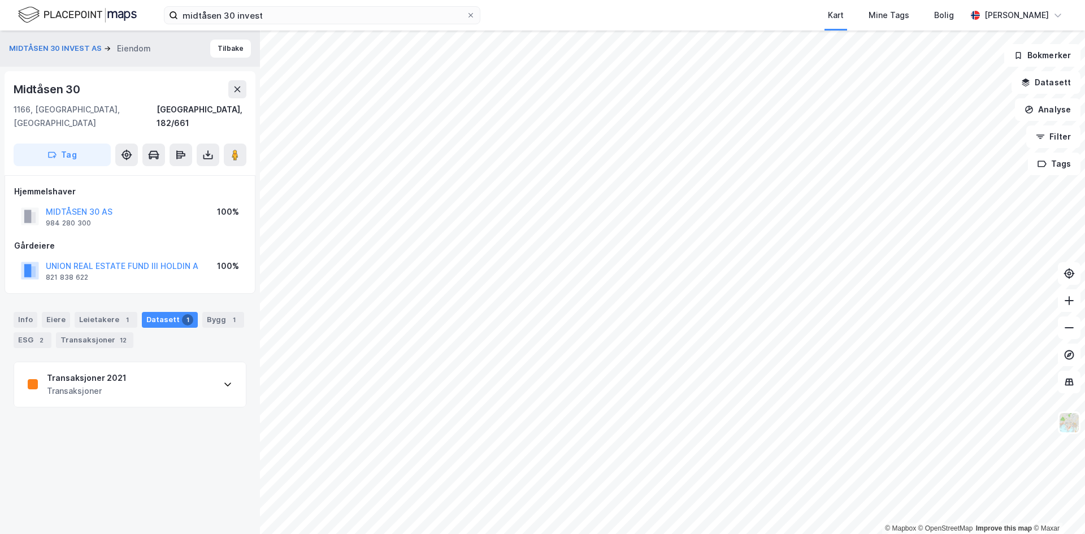
click at [66, 384] on div "Transaksjoner" at bounding box center [87, 391] width 80 height 14
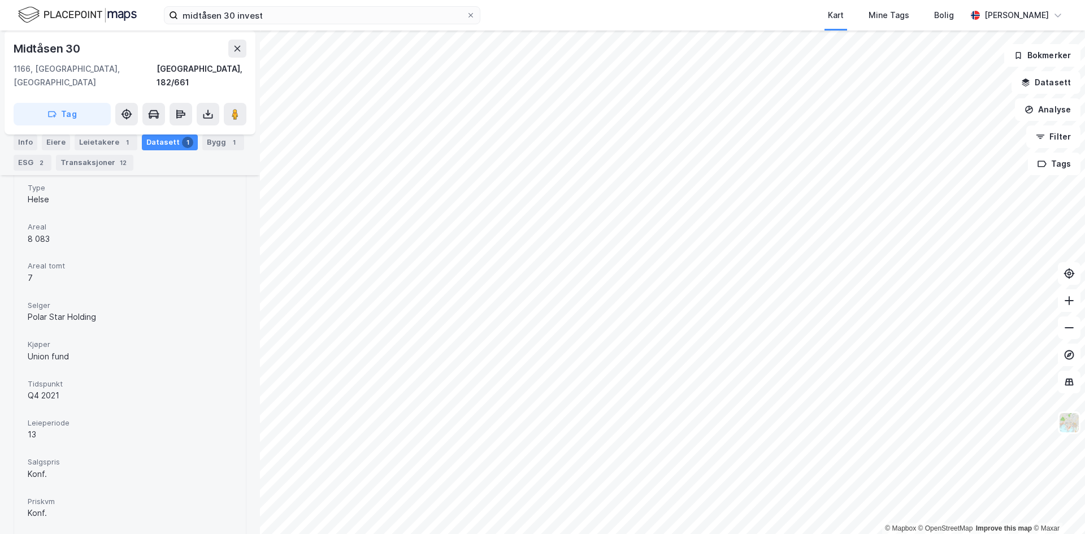
scroll to position [282, 0]
drag, startPoint x: 31, startPoint y: 289, endPoint x: 84, endPoint y: 347, distance: 78.8
click at [84, 347] on div "Eiendom Prosjekt Ophelia Midtåsenhjemmet Type Helse Areal 8 083 Areal tomt 7 Se…" at bounding box center [130, 368] width 205 height 461
click at [84, 348] on div "Union fund" at bounding box center [130, 355] width 205 height 14
drag, startPoint x: 28, startPoint y: 408, endPoint x: 56, endPoint y: 424, distance: 32.7
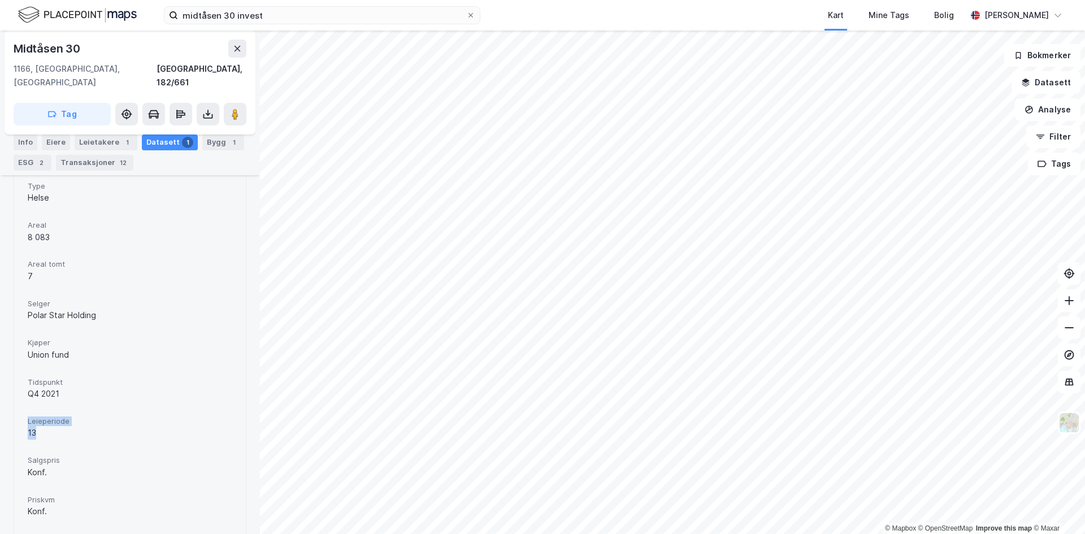
click at [55, 424] on div "Leieperiode 13" at bounding box center [130, 428] width 205 height 30
click at [56, 426] on div "13" at bounding box center [130, 433] width 205 height 14
drag, startPoint x: 31, startPoint y: 375, endPoint x: 47, endPoint y: 420, distance: 48.4
click at [46, 419] on div "Eiendom Prosjekt Ophelia Midtåsenhjemmet Type Helse Areal 8 083 Areal tomt 7 Se…" at bounding box center [130, 368] width 205 height 461
click at [47, 426] on div "13" at bounding box center [130, 433] width 205 height 14
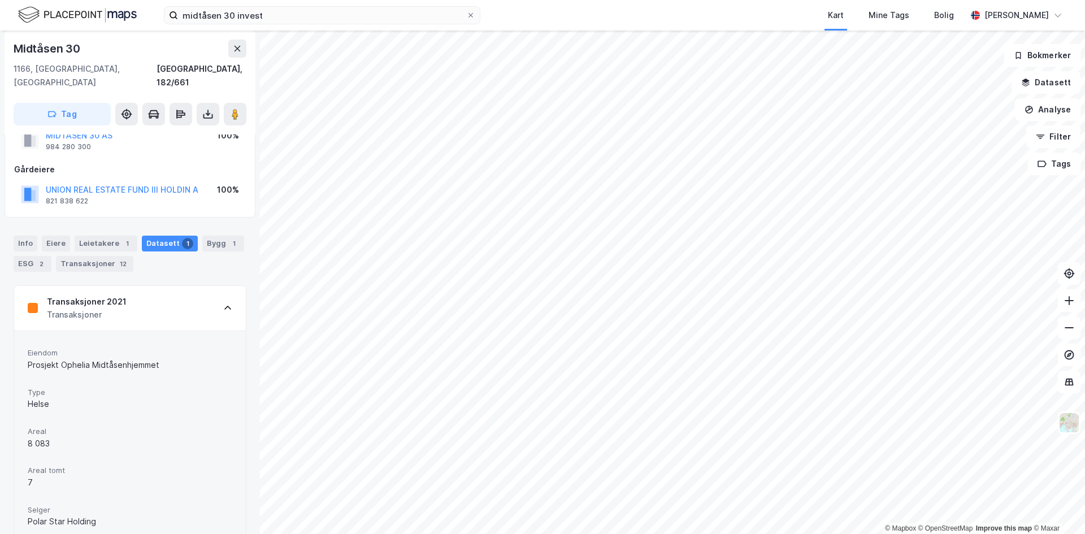
scroll to position [0, 0]
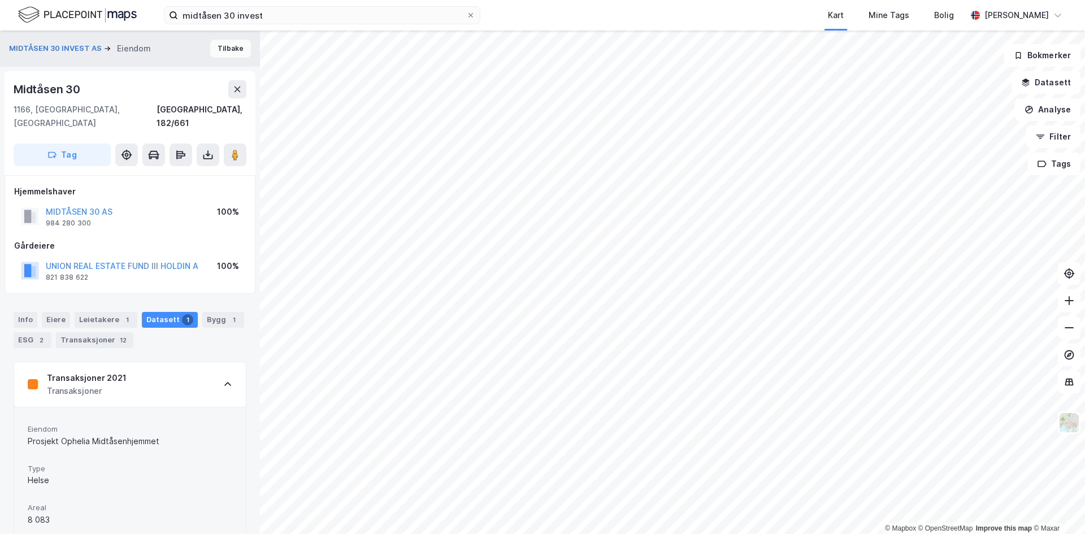
click at [226, 49] on button "Tilbake" at bounding box center [230, 49] width 41 height 18
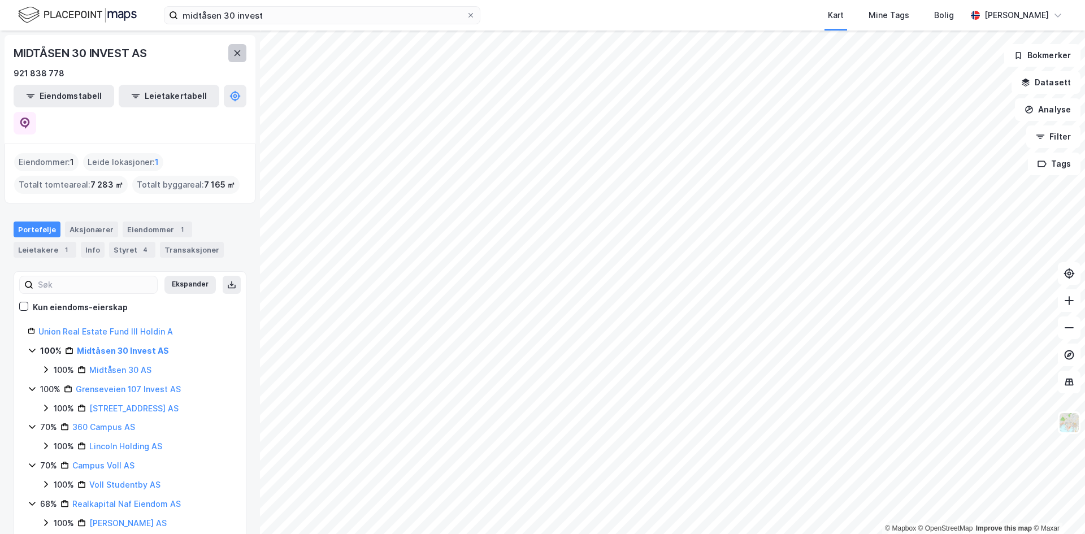
click at [234, 56] on icon at bounding box center [237, 53] width 9 height 9
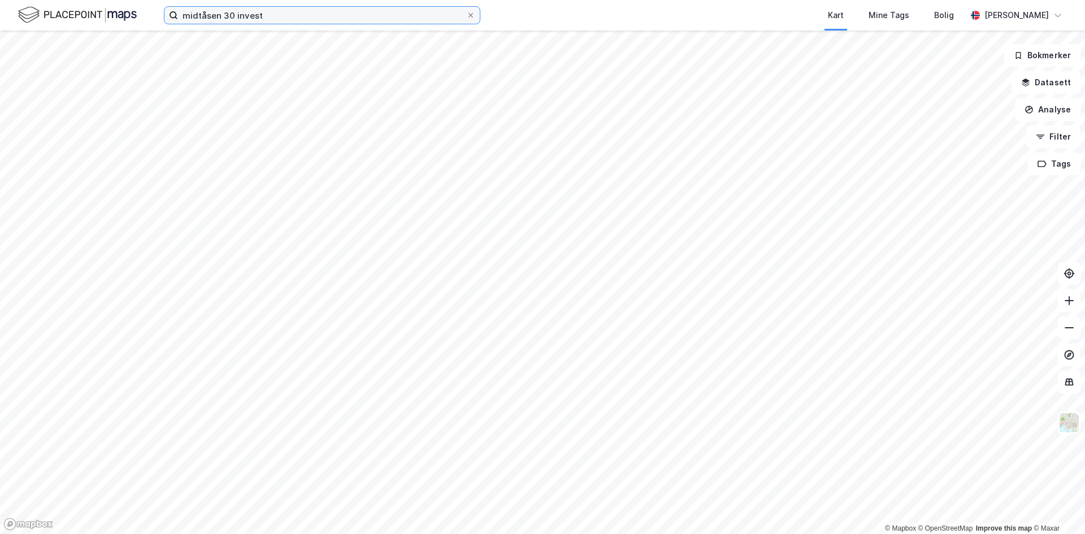
click at [344, 8] on input "midtåsen 30 invest" at bounding box center [322, 15] width 288 height 17
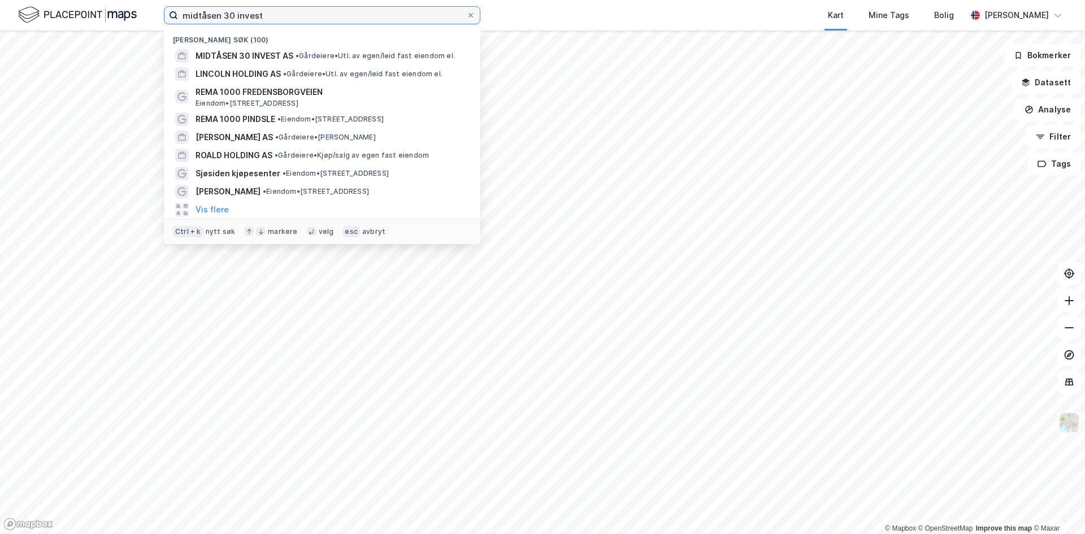
click at [344, 8] on input "midtåsen 30 invest" at bounding box center [322, 15] width 288 height 17
click at [301, 75] on span "• Gårdeiere • Utl. av egen/leid fast eiendom el." at bounding box center [362, 73] width 159 height 9
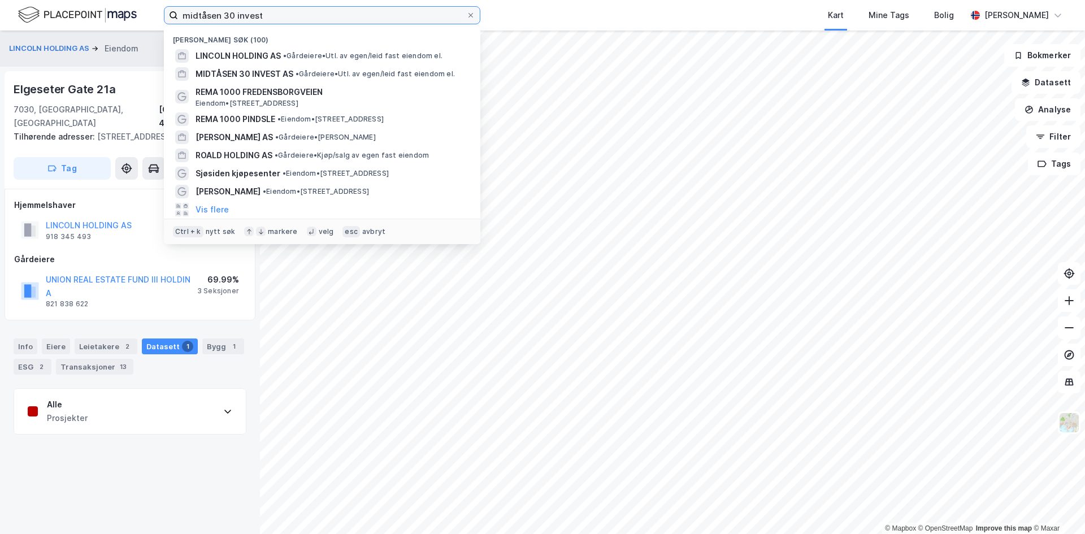
drag, startPoint x: 291, startPoint y: 10, endPoint x: 97, endPoint y: 11, distance: 194.3
click at [97, 11] on div "midtåsen 30 invest [PERSON_NAME] søk (100) [PERSON_NAME] HOLDING AS • Gårdeiere…" at bounding box center [542, 15] width 1085 height 31
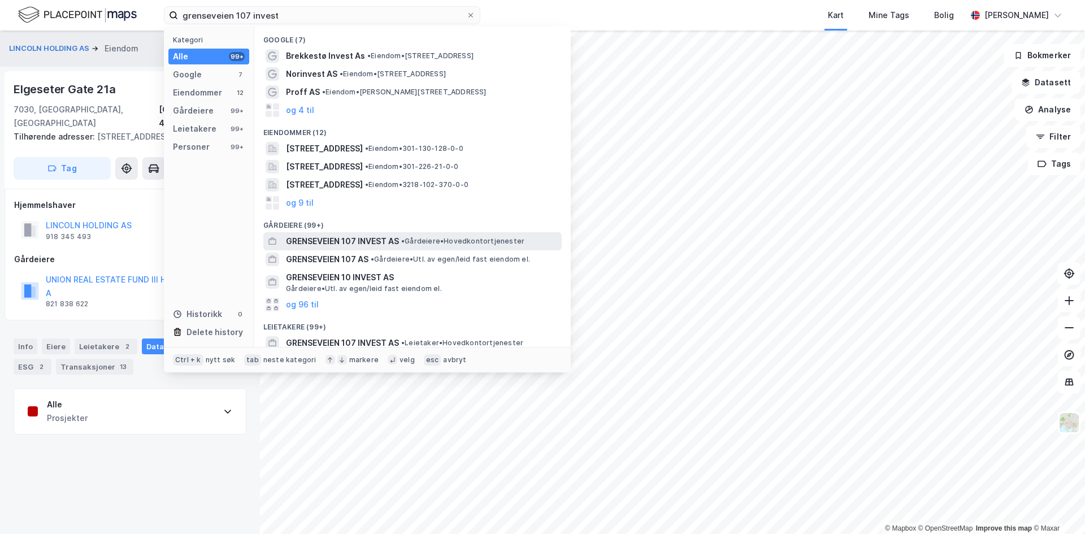
click at [327, 240] on span "GRENSEVEIEN 107 INVEST AS" at bounding box center [342, 241] width 113 height 14
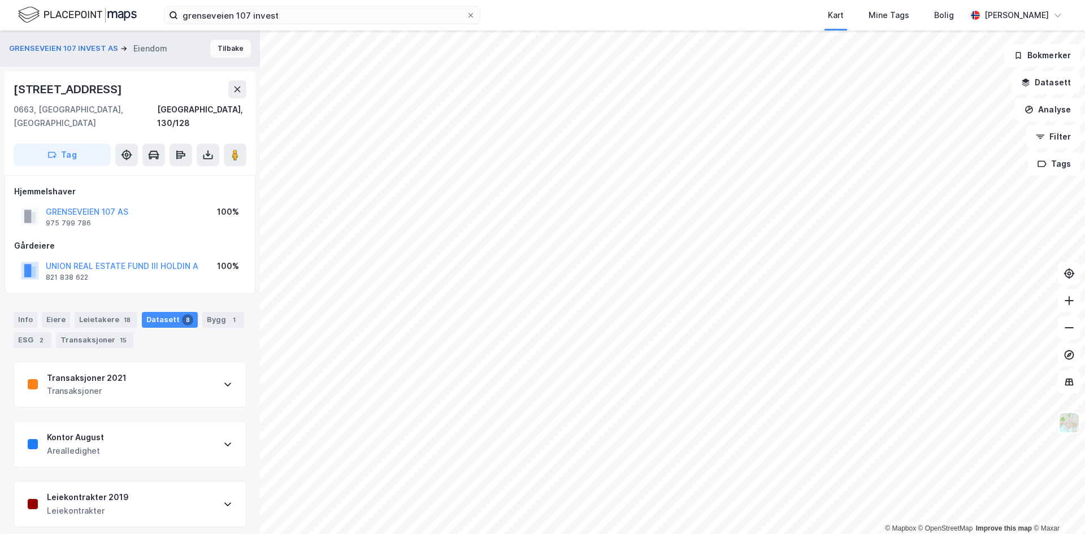
click at [232, 43] on button "Tilbake" at bounding box center [230, 49] width 41 height 18
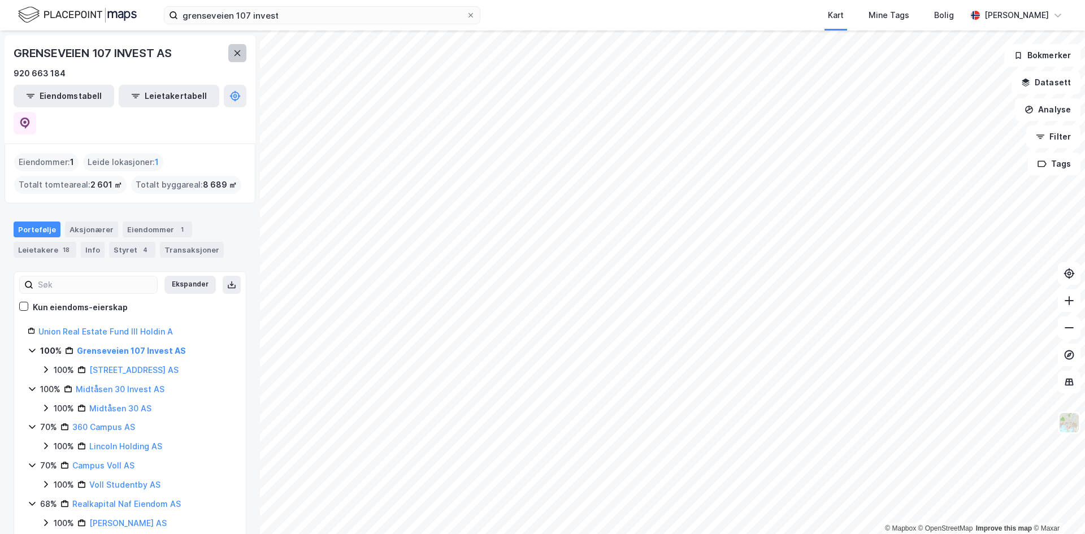
click at [236, 51] on icon at bounding box center [237, 53] width 9 height 9
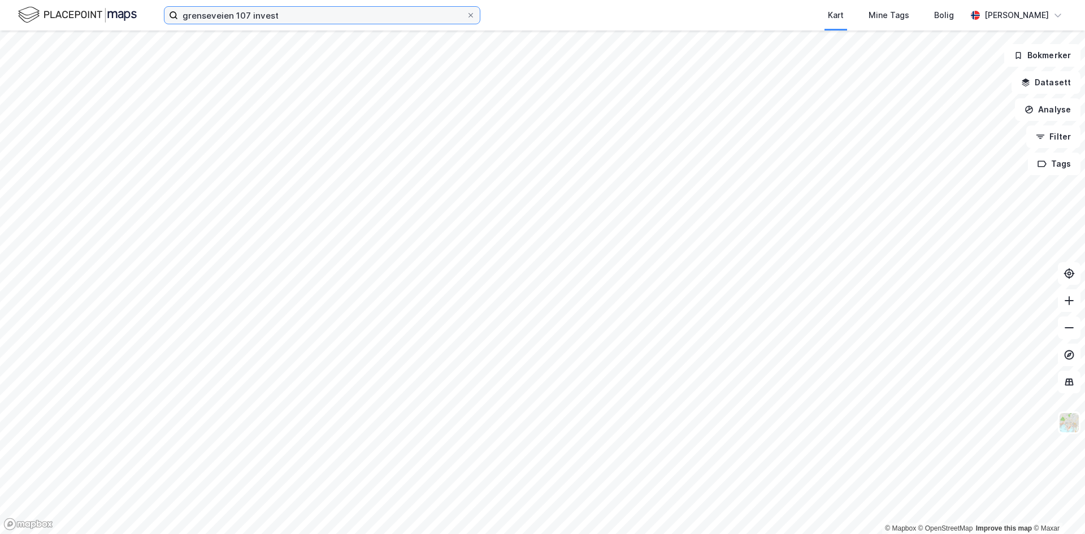
click at [273, 21] on input "grenseveien 107 invest" at bounding box center [322, 15] width 288 height 17
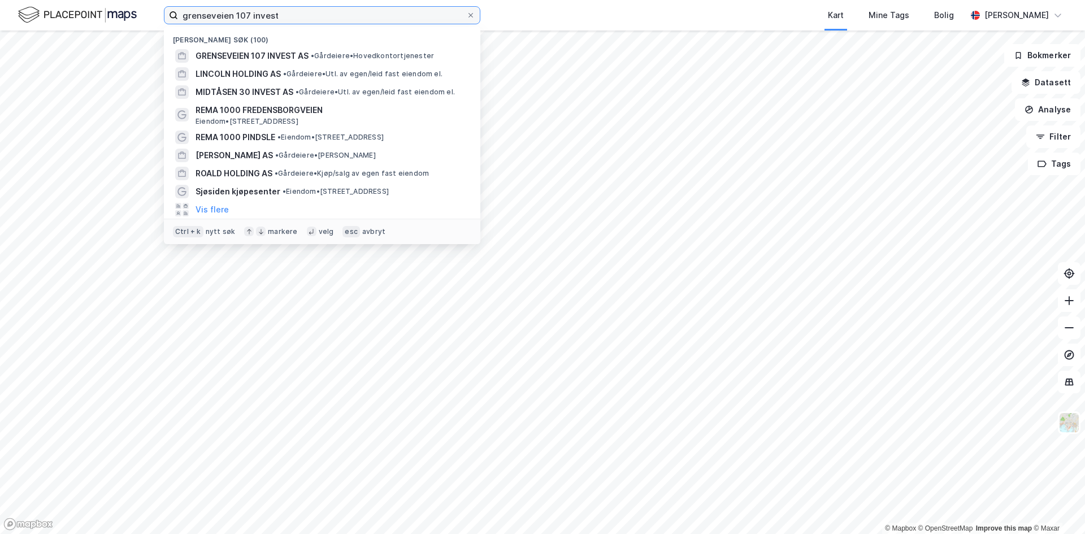
click at [284, 17] on input "grenseveien 107 invest" at bounding box center [322, 15] width 288 height 17
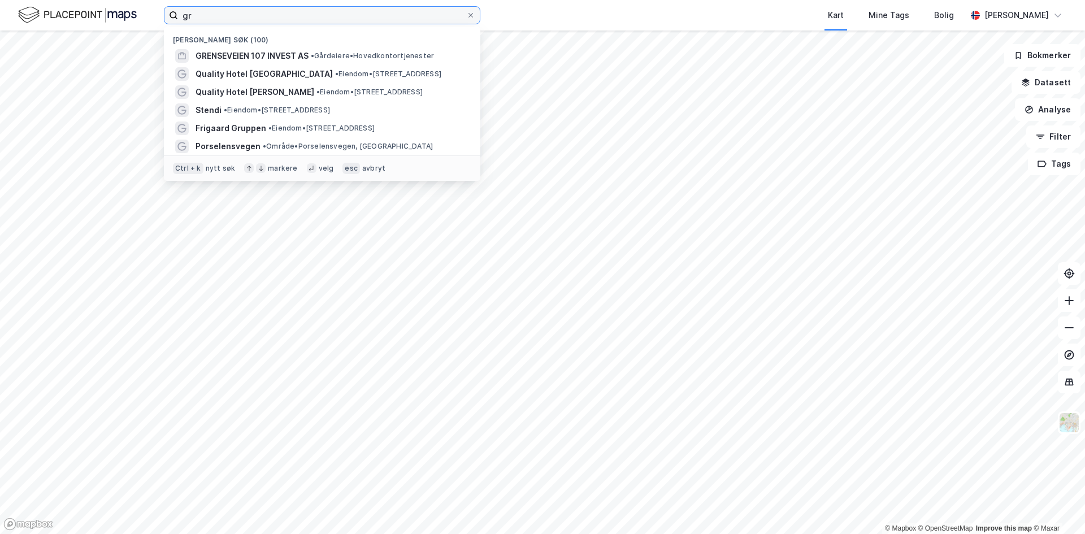
type input "g"
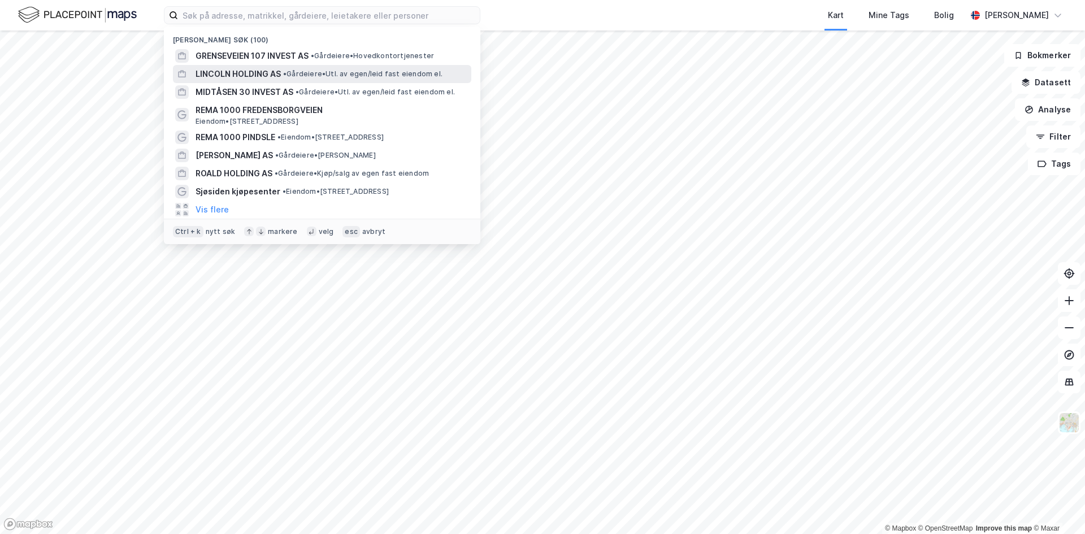
click at [225, 80] on span "LINCOLN HOLDING AS" at bounding box center [237, 74] width 85 height 14
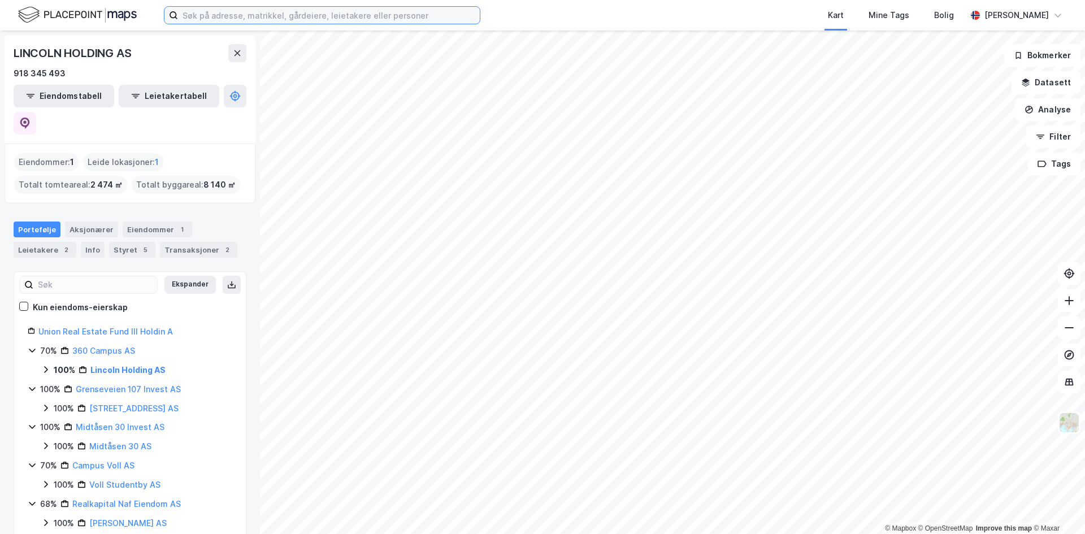
click at [286, 16] on input at bounding box center [329, 15] width 302 height 17
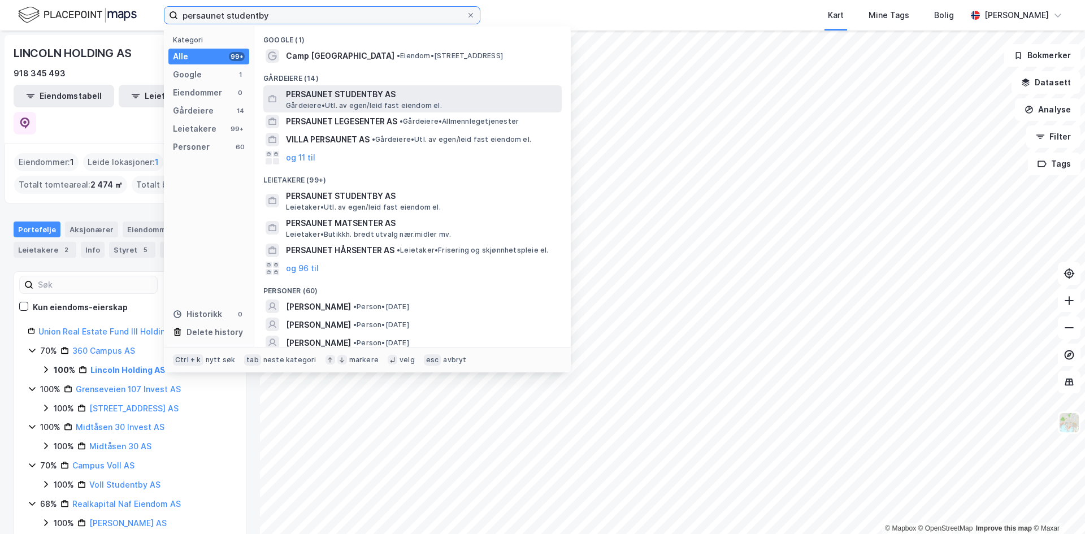
type input "persaunet studentby"
click at [358, 98] on span "PERSAUNET STUDENTBY AS" at bounding box center [421, 95] width 271 height 14
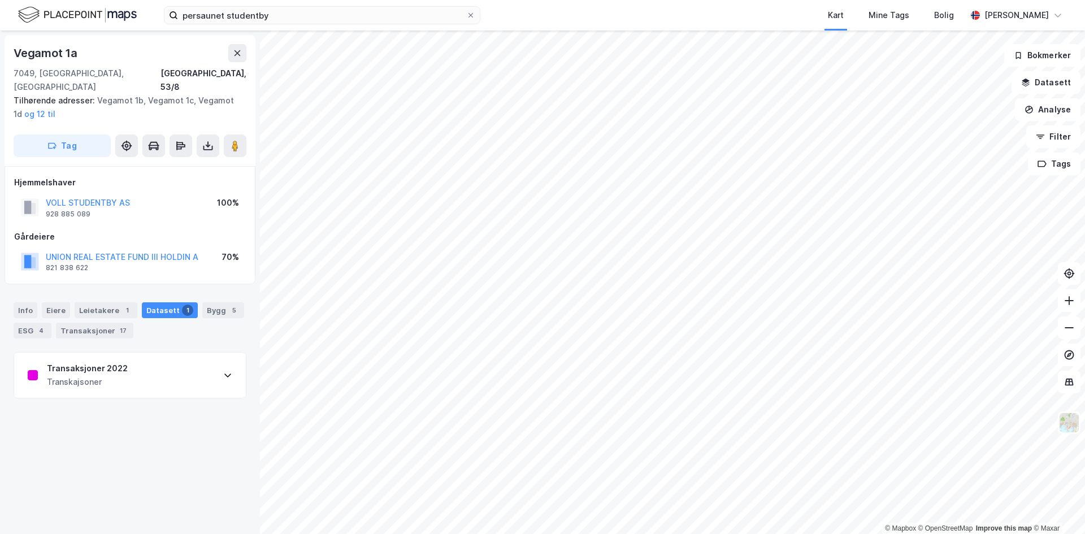
click at [120, 375] on div "Transkajsoner" at bounding box center [87, 382] width 81 height 14
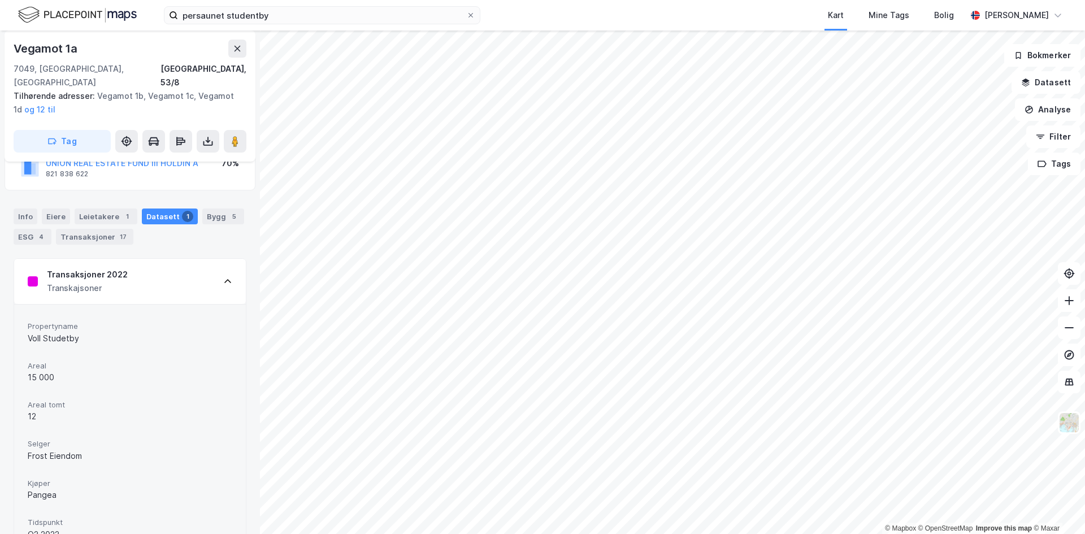
scroll to position [164, 0]
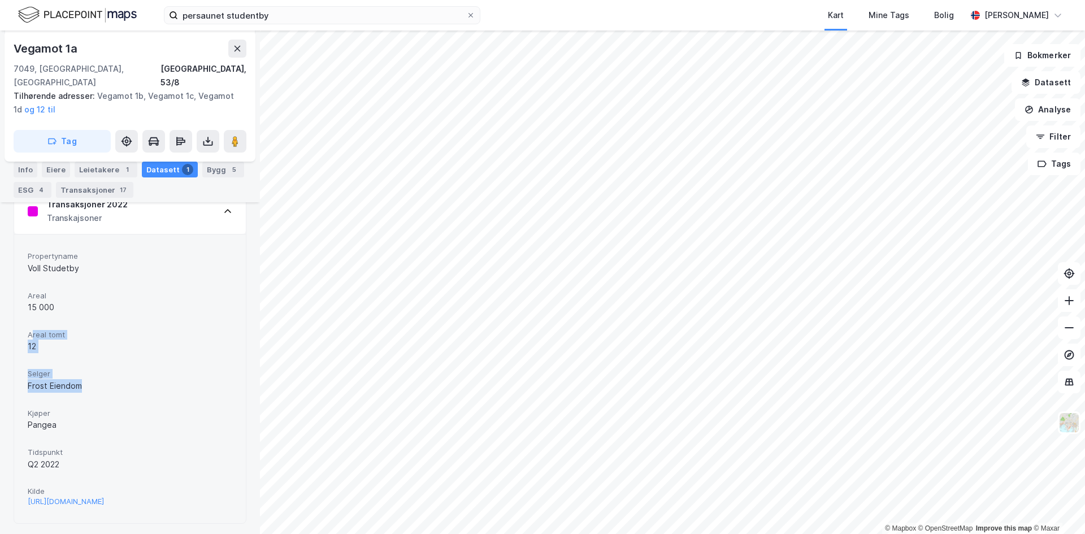
drag, startPoint x: 31, startPoint y: 316, endPoint x: 99, endPoint y: 369, distance: 87.4
click at [99, 369] on div "Propertyname Voll Studetby Areal 15 000 Areal tomt 12 Selger Frost Eiendom Kjøp…" at bounding box center [130, 379] width 205 height 262
click at [99, 379] on div "Frost Eiendom" at bounding box center [130, 386] width 205 height 14
drag, startPoint x: 28, startPoint y: 433, endPoint x: 84, endPoint y: 452, distance: 59.5
click at [84, 452] on div "Tidspunkt Q2 2022" at bounding box center [130, 459] width 205 height 30
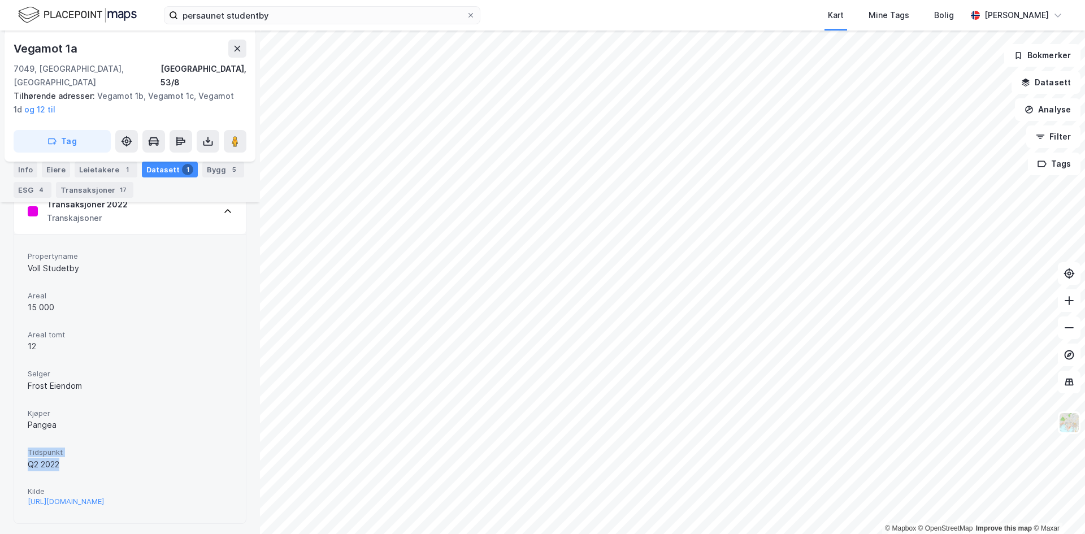
click at [84, 458] on div "Q2 2022" at bounding box center [130, 465] width 205 height 14
drag, startPoint x: 78, startPoint y: 452, endPoint x: 33, endPoint y: 342, distance: 118.5
click at [33, 343] on div "Propertyname Voll Studetby Areal 15 000 Areal tomt 12 Selger Frost Eiendom Kjøp…" at bounding box center [130, 379] width 205 height 262
click at [33, 342] on div "Areal tomt 12" at bounding box center [130, 342] width 205 height 30
click at [104, 497] on div "[URL][DOMAIN_NAME]" at bounding box center [66, 502] width 76 height 10
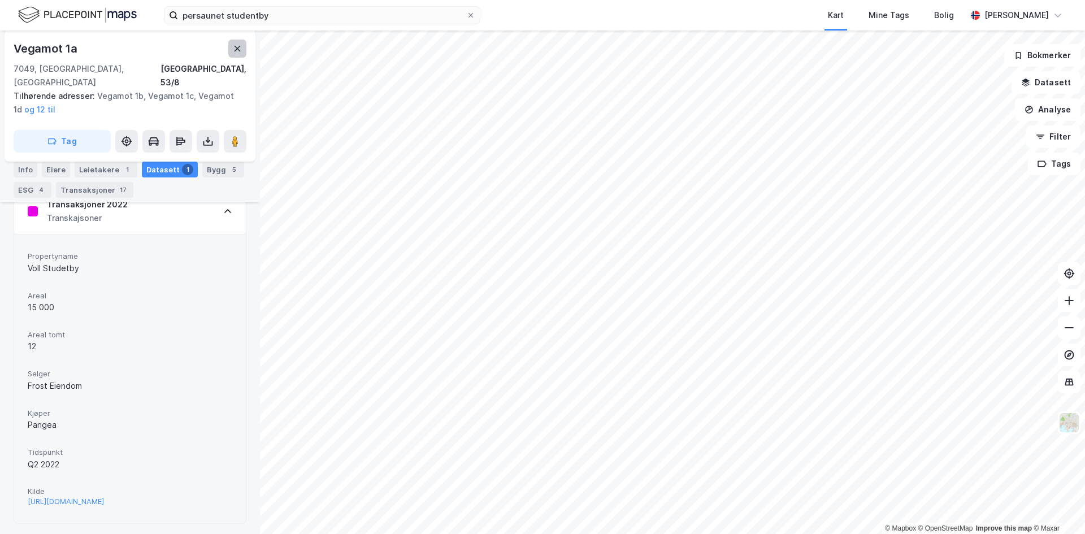
click at [236, 51] on icon at bounding box center [237, 48] width 9 height 9
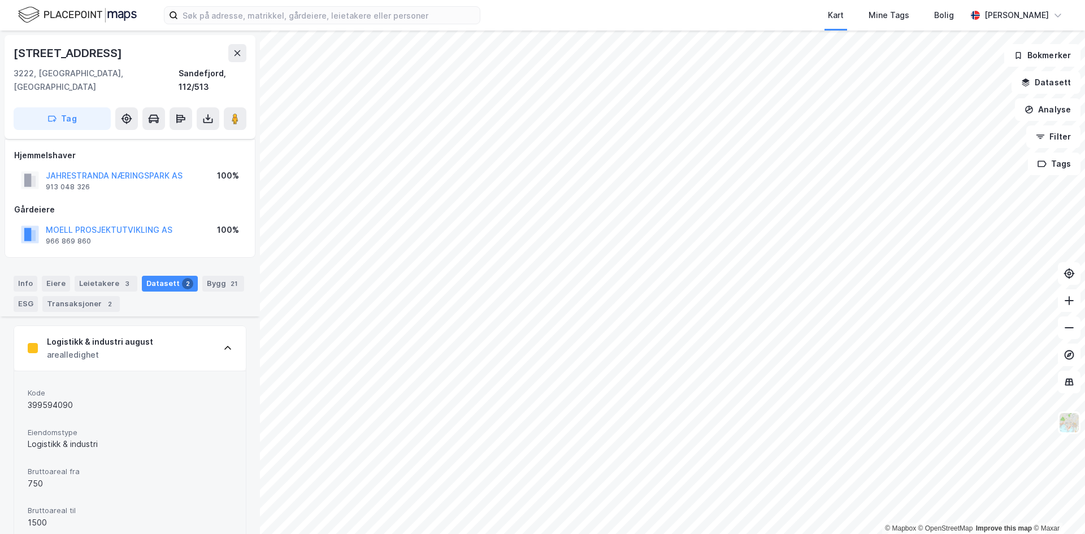
scroll to position [271, 0]
